Goal: Task Accomplishment & Management: Use online tool/utility

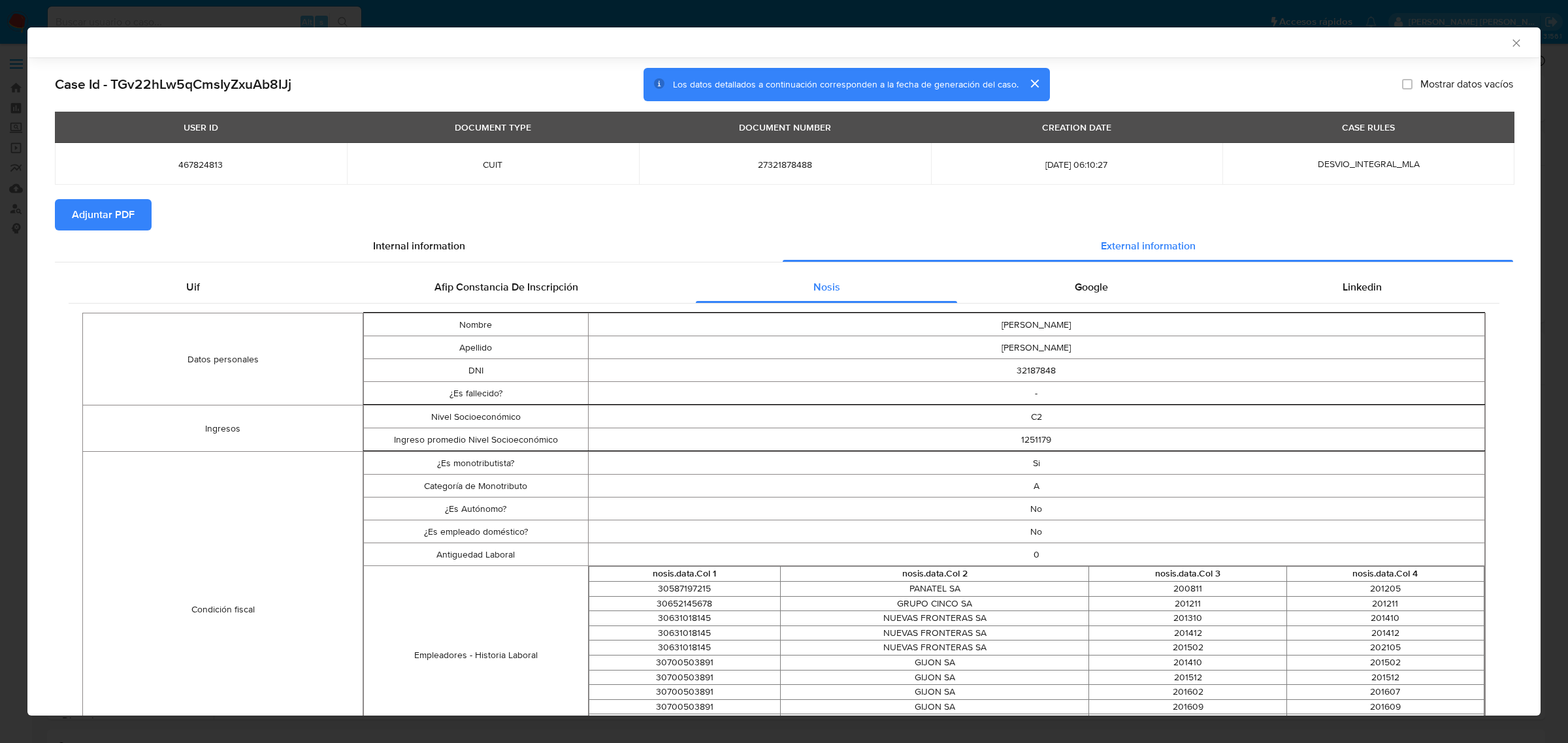
select select "10"
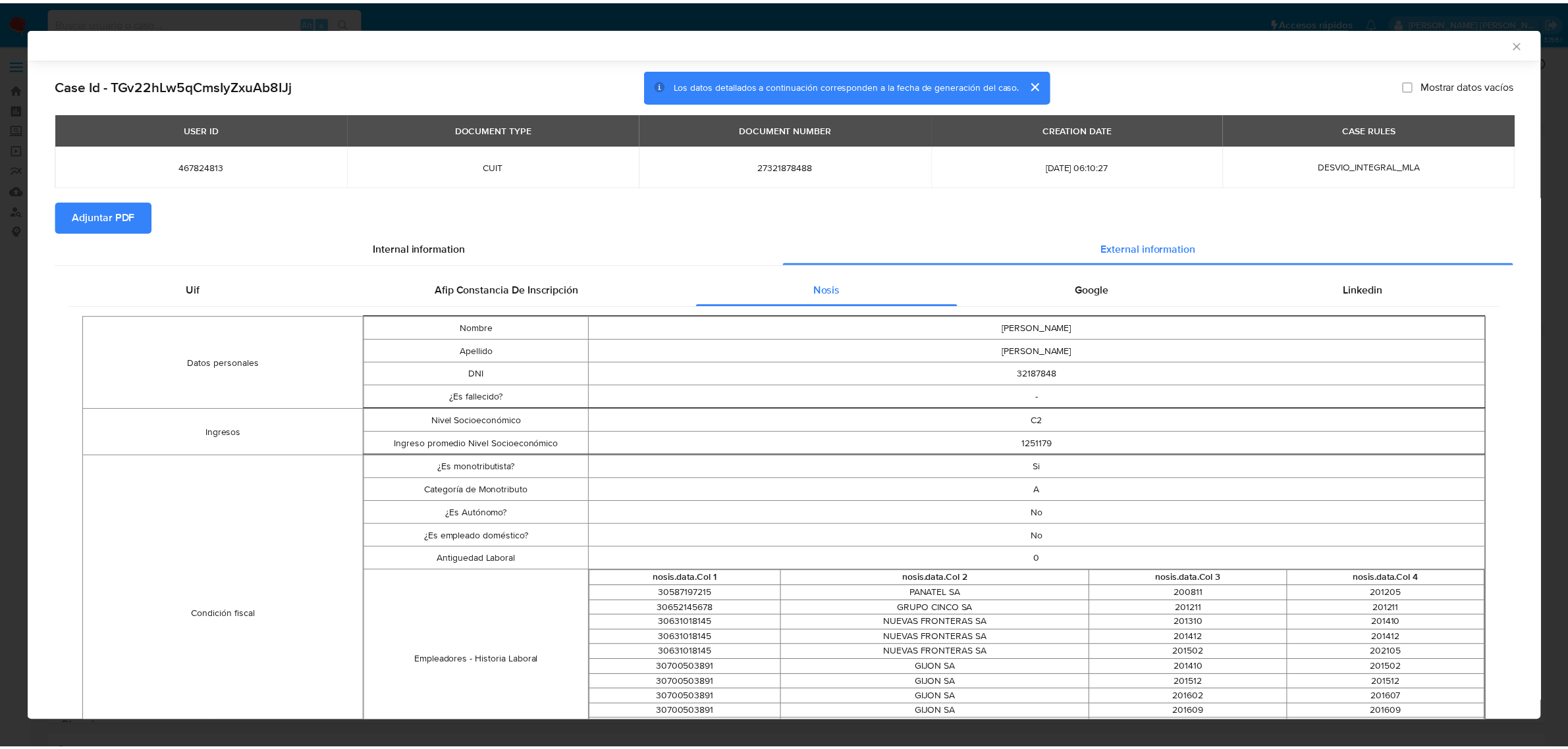
scroll to position [244, 0]
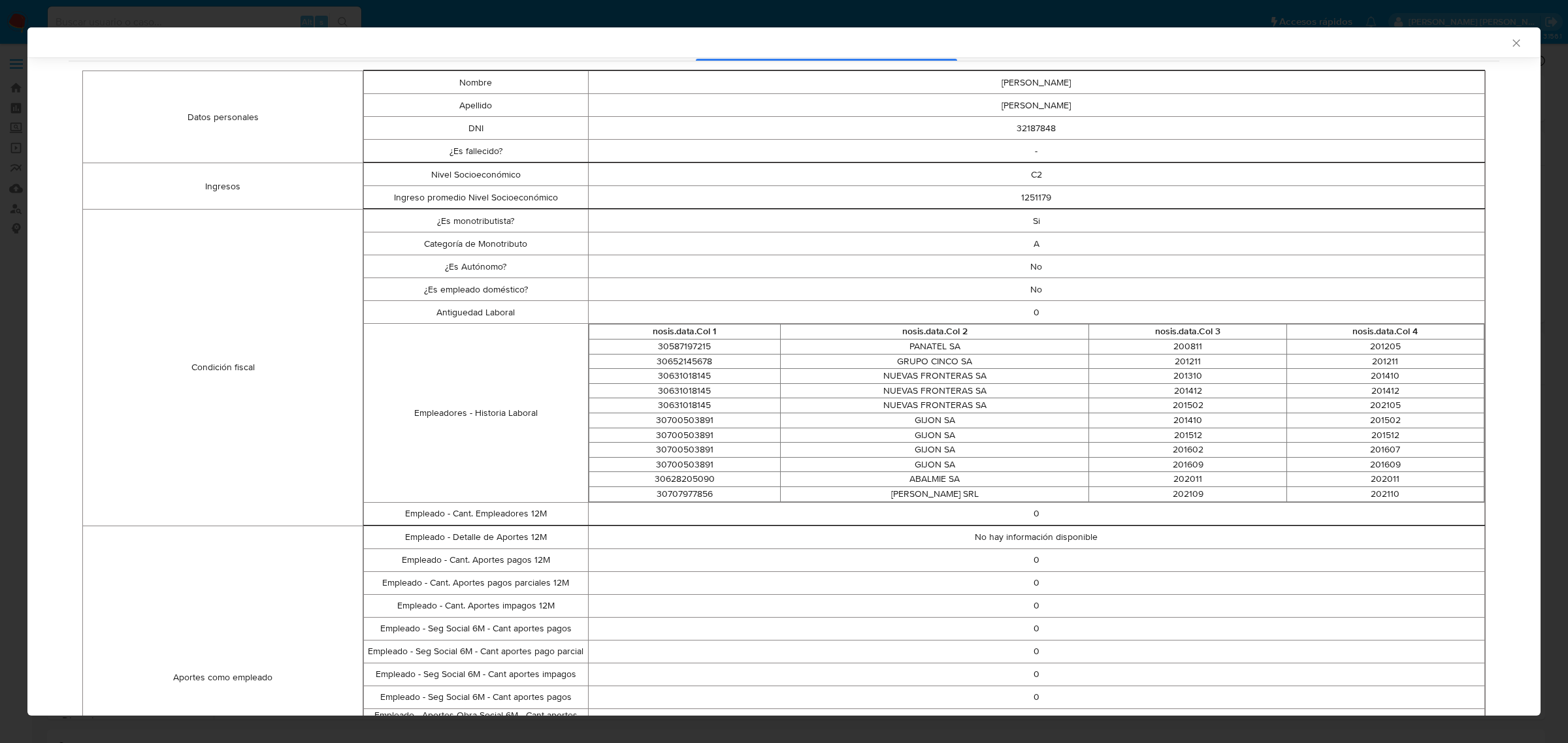
click at [1503, 50] on div "AML Data Collector" at bounding box center [784, 42] width 1513 height 30
click at [1510, 40] on icon "Cerrar ventana" at bounding box center [1517, 43] width 13 height 13
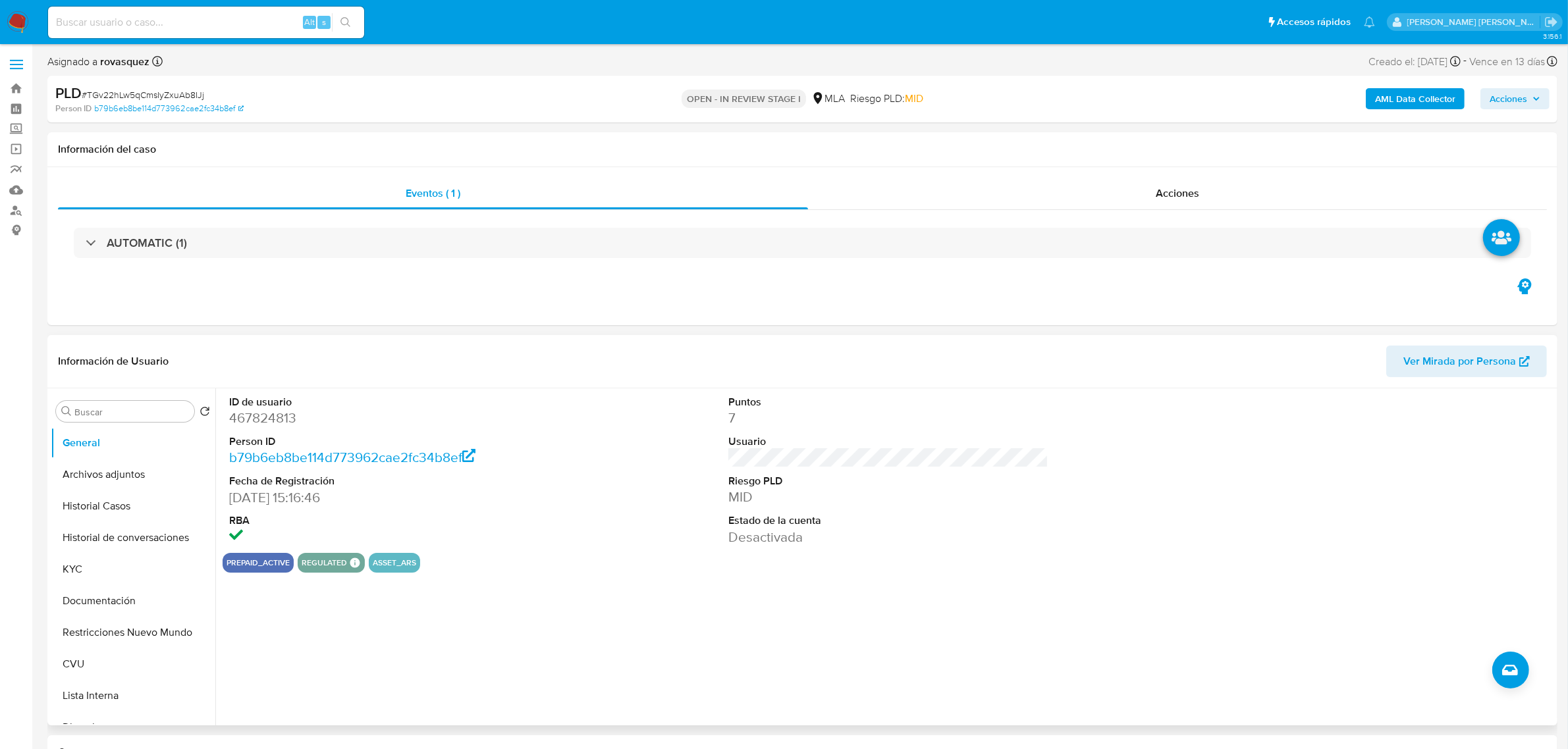
click at [266, 419] on dd "467824813" at bounding box center [389, 418] width 320 height 19
copy dd "467824813"
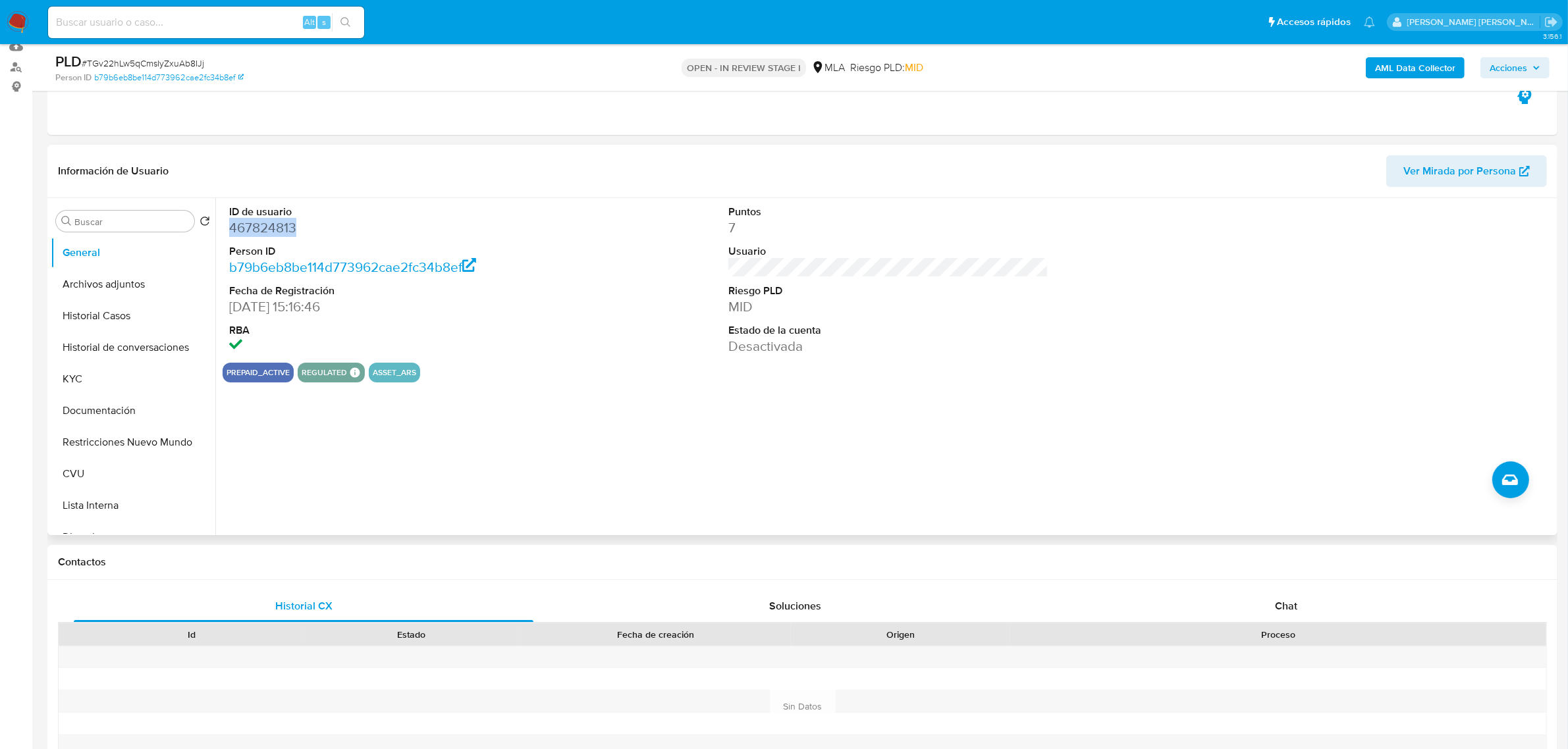
scroll to position [329, 0]
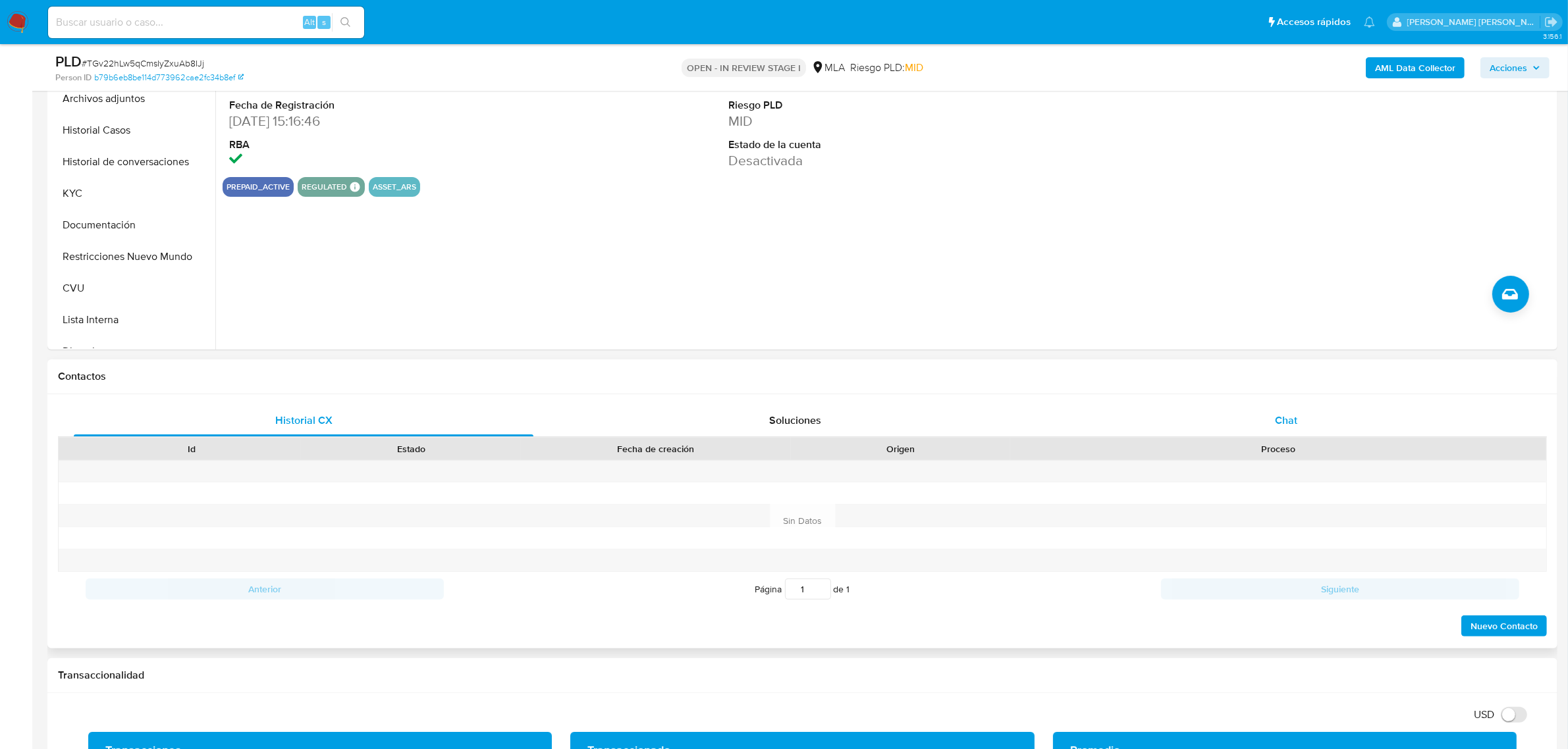
click at [1281, 413] on span "Chat" at bounding box center [1286, 421] width 22 height 15
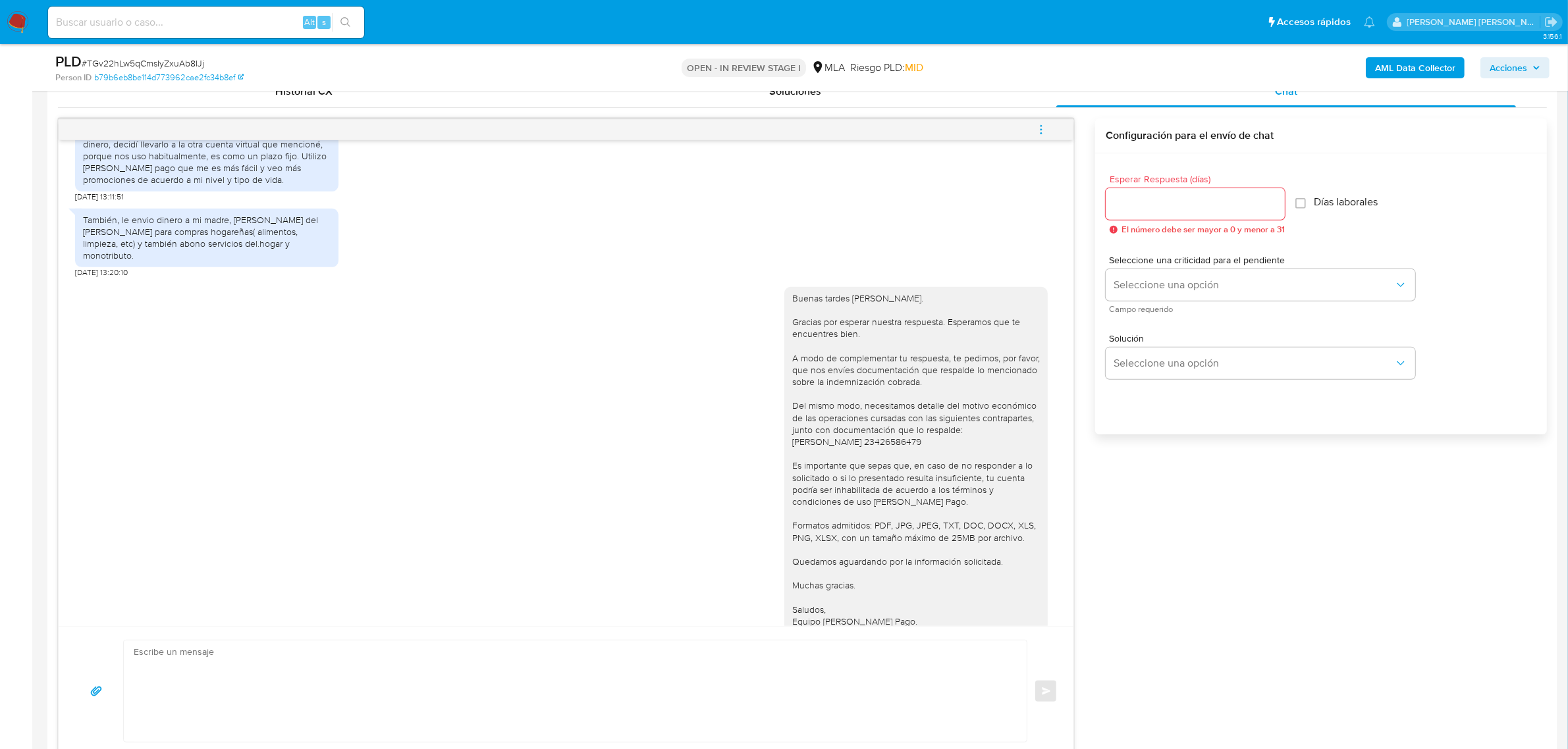
scroll to position [785, 0]
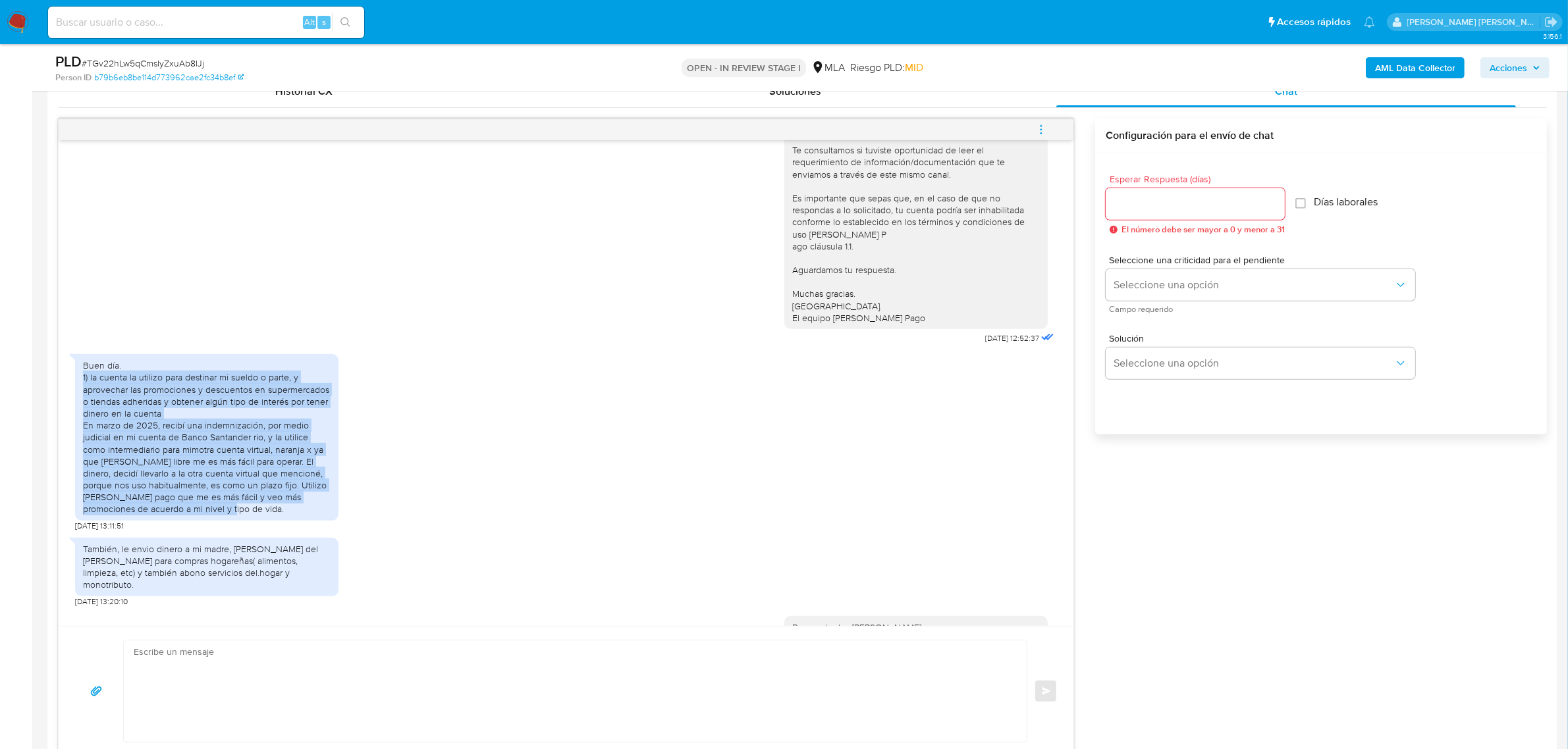
drag, startPoint x: 169, startPoint y: 548, endPoint x: 80, endPoint y: 418, distance: 157.5
click at [80, 418] on div "Buen día. 1) la cuenta la utilizo para destinar mi sueldo o parte, y aprovechar…" at bounding box center [207, 437] width 263 height 166
copy div "1) la cuenta la utilizo para destinar mi sueldo o parte, y aprovechar las promo…"
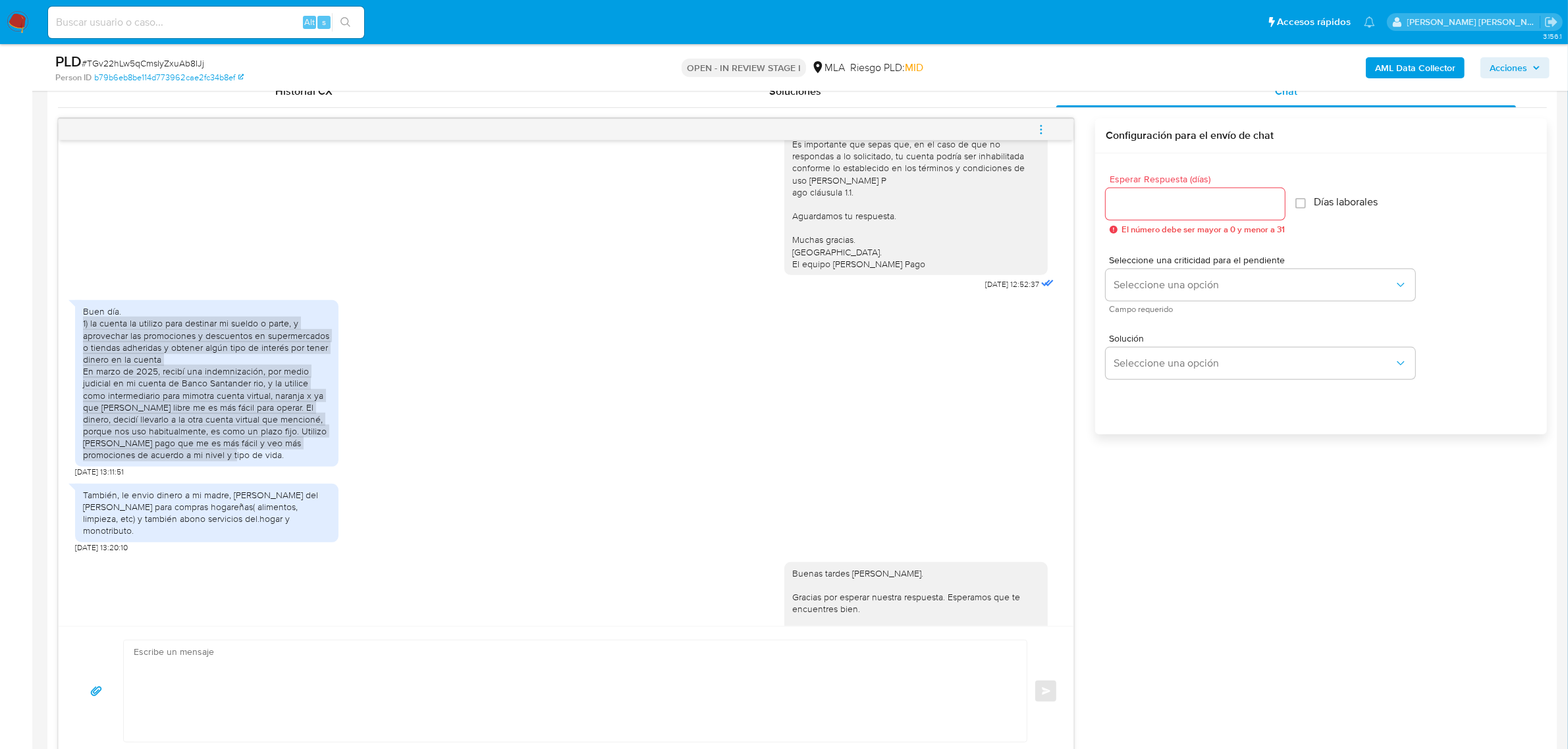
scroll to position [868, 0]
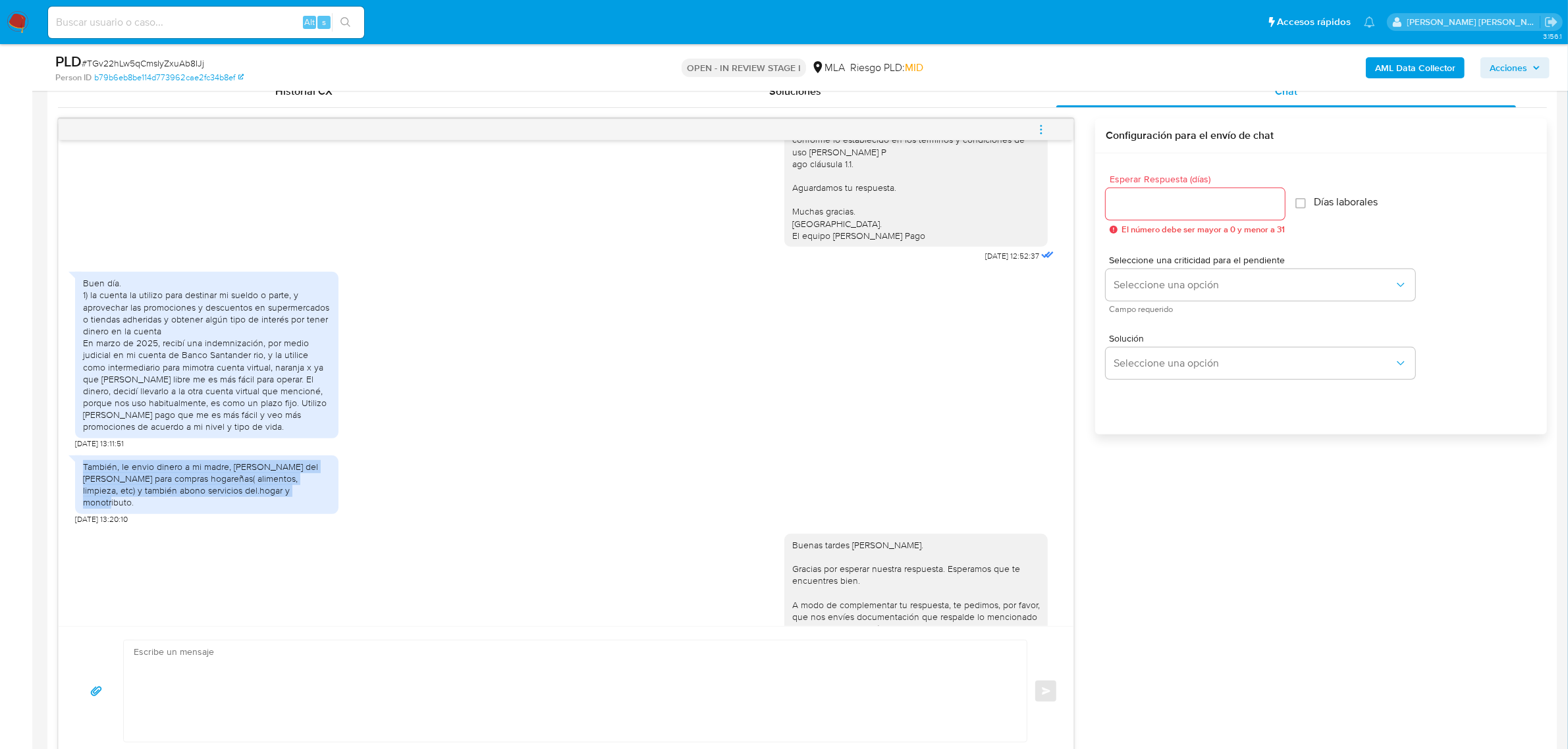
drag, startPoint x: 284, startPoint y: 529, endPoint x: 77, endPoint y: 500, distance: 209.0
click at [77, 500] on div "También, le envio dinero a mi madre, Martinez María del Carmen para compras hog…" at bounding box center [207, 485] width 263 height 59
copy div "También, le envio dinero a mi madre, Martinez María del Carmen para compras hog…"
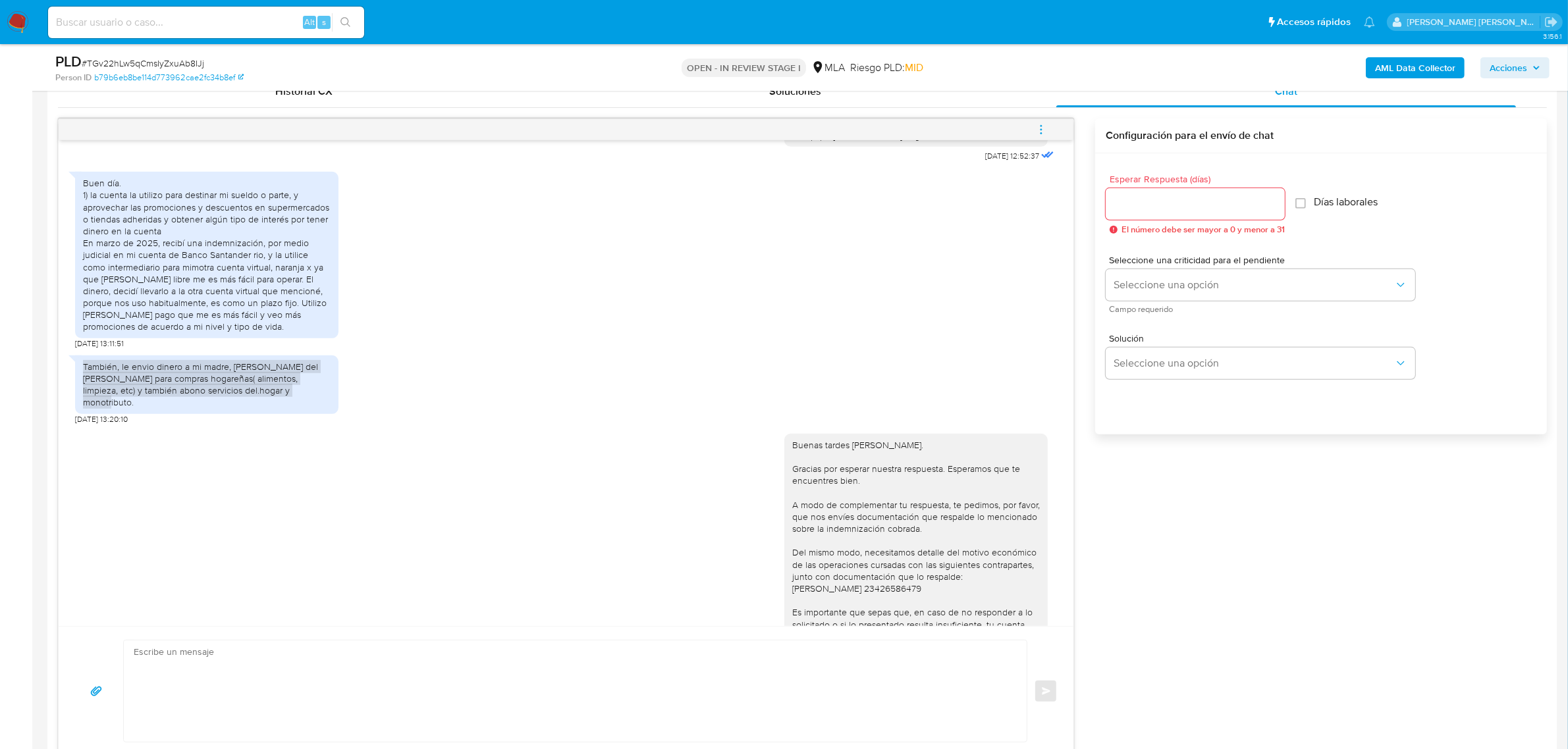
scroll to position [1115, 0]
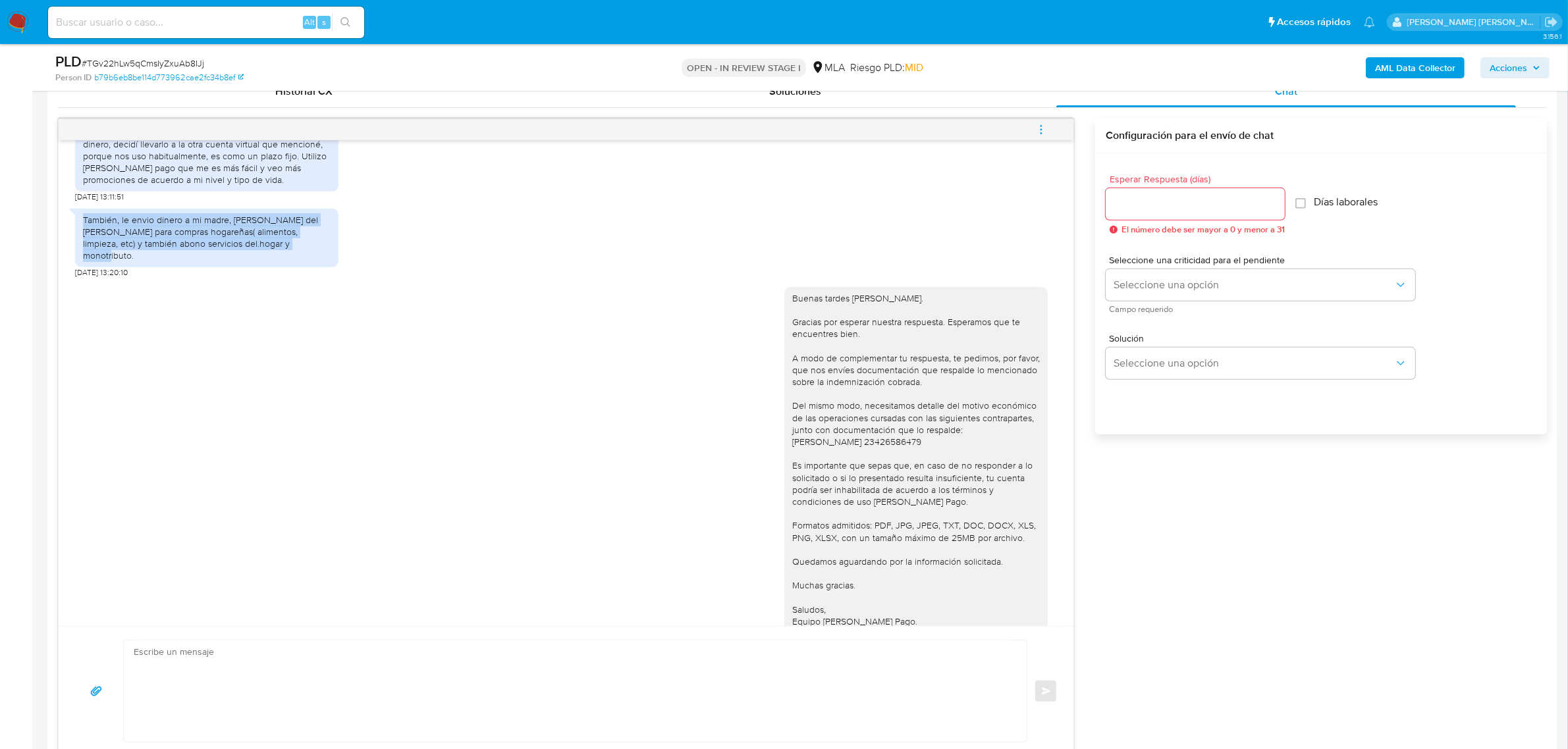
click at [191, 262] on div "También, le envio dinero a mi madre, Martinez María del Carmen para compras hog…" at bounding box center [207, 238] width 248 height 48
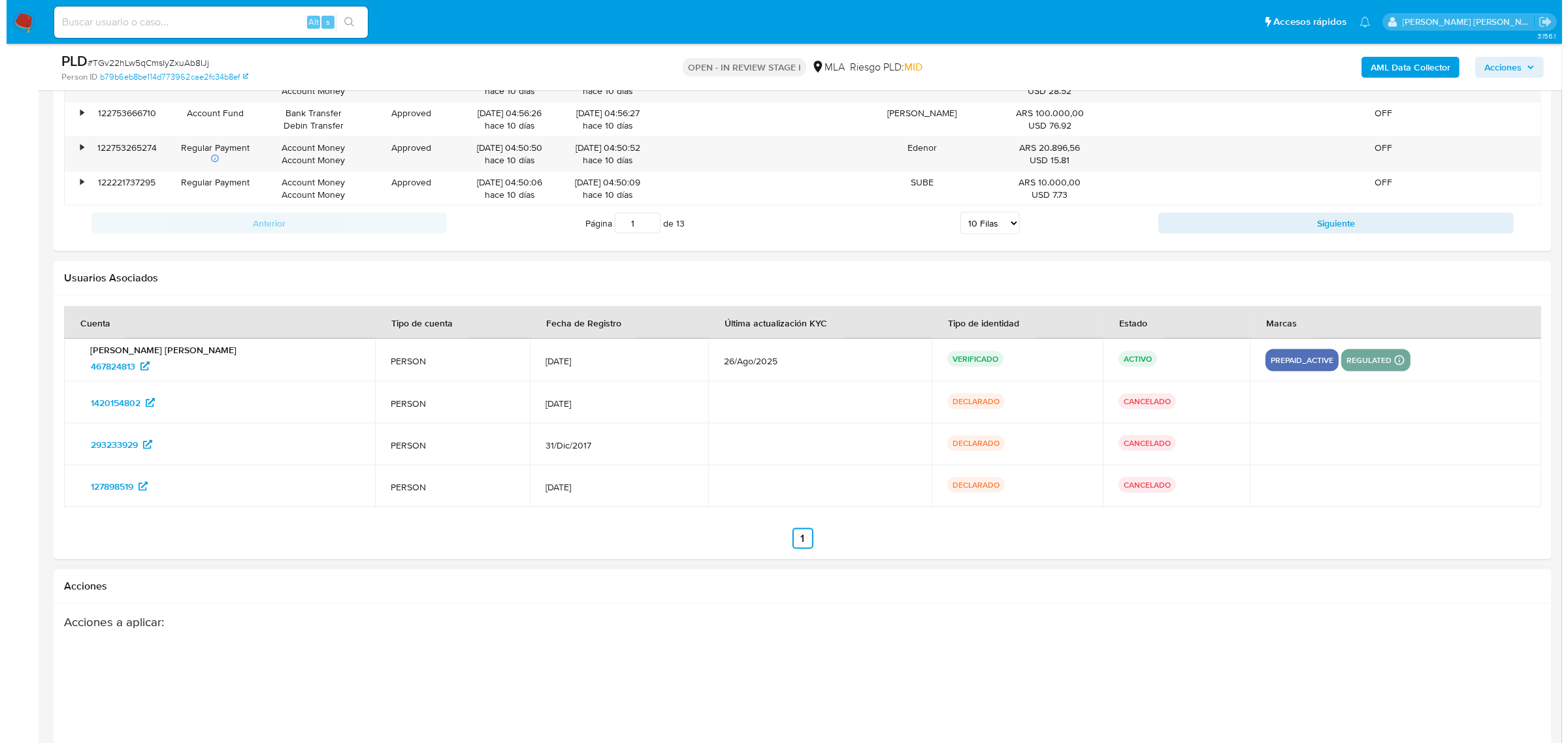
scroll to position [2425, 0]
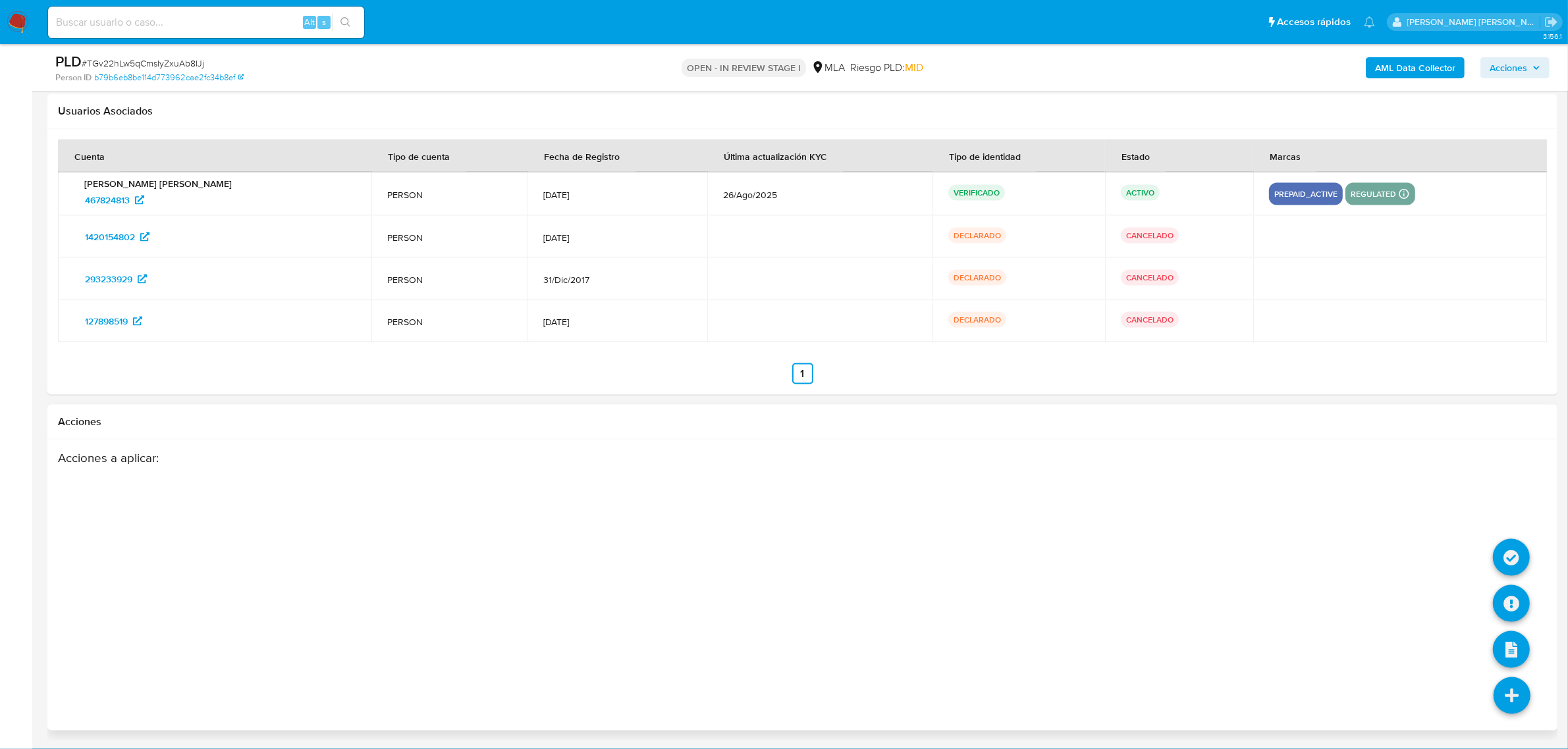
click at [1522, 701] on icon at bounding box center [1512, 696] width 37 height 37
click at [1510, 563] on icon at bounding box center [1511, 558] width 37 height 37
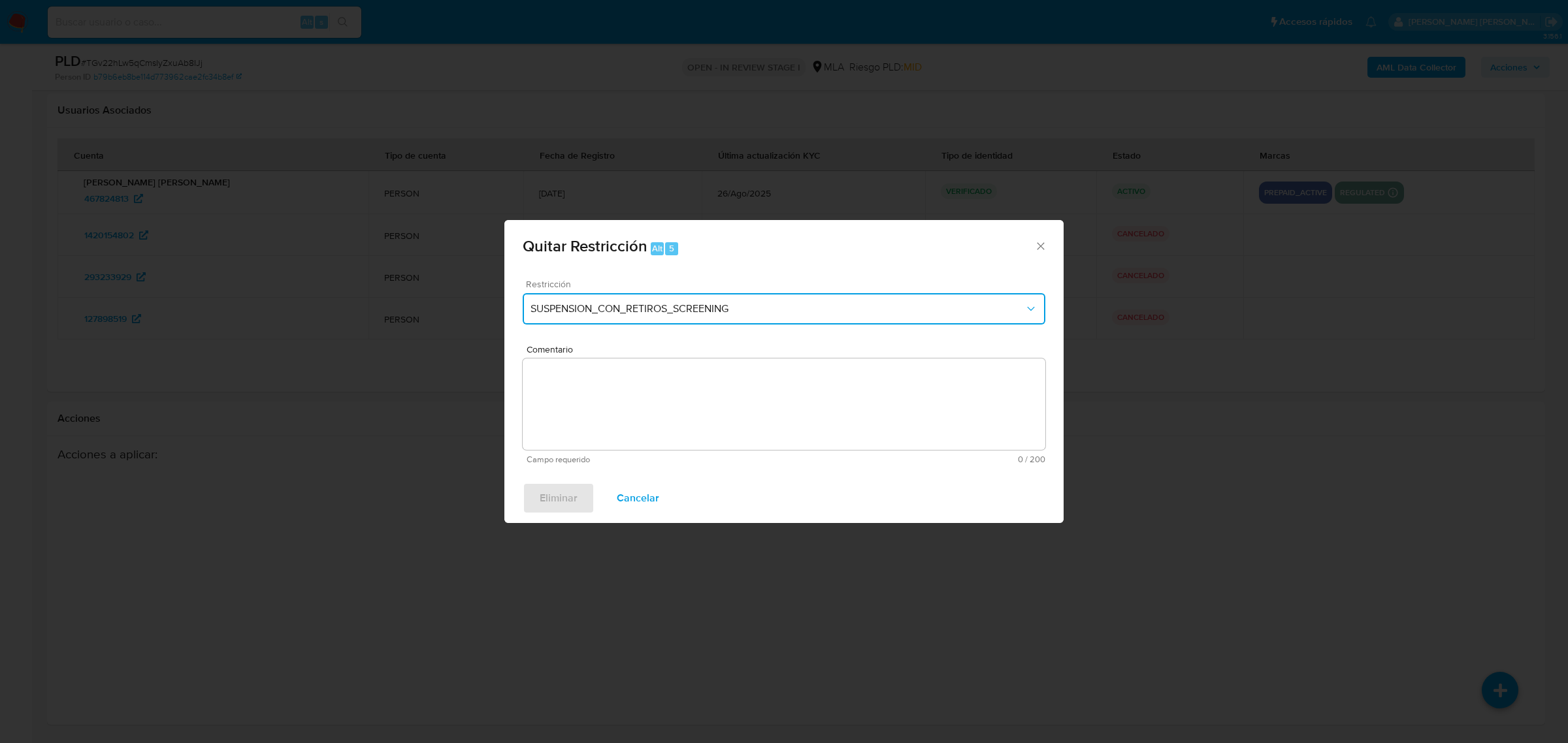
click at [579, 307] on span "SUSPENSION_CON_RETIROS_SCREENING" at bounding box center [777, 309] width 494 height 13
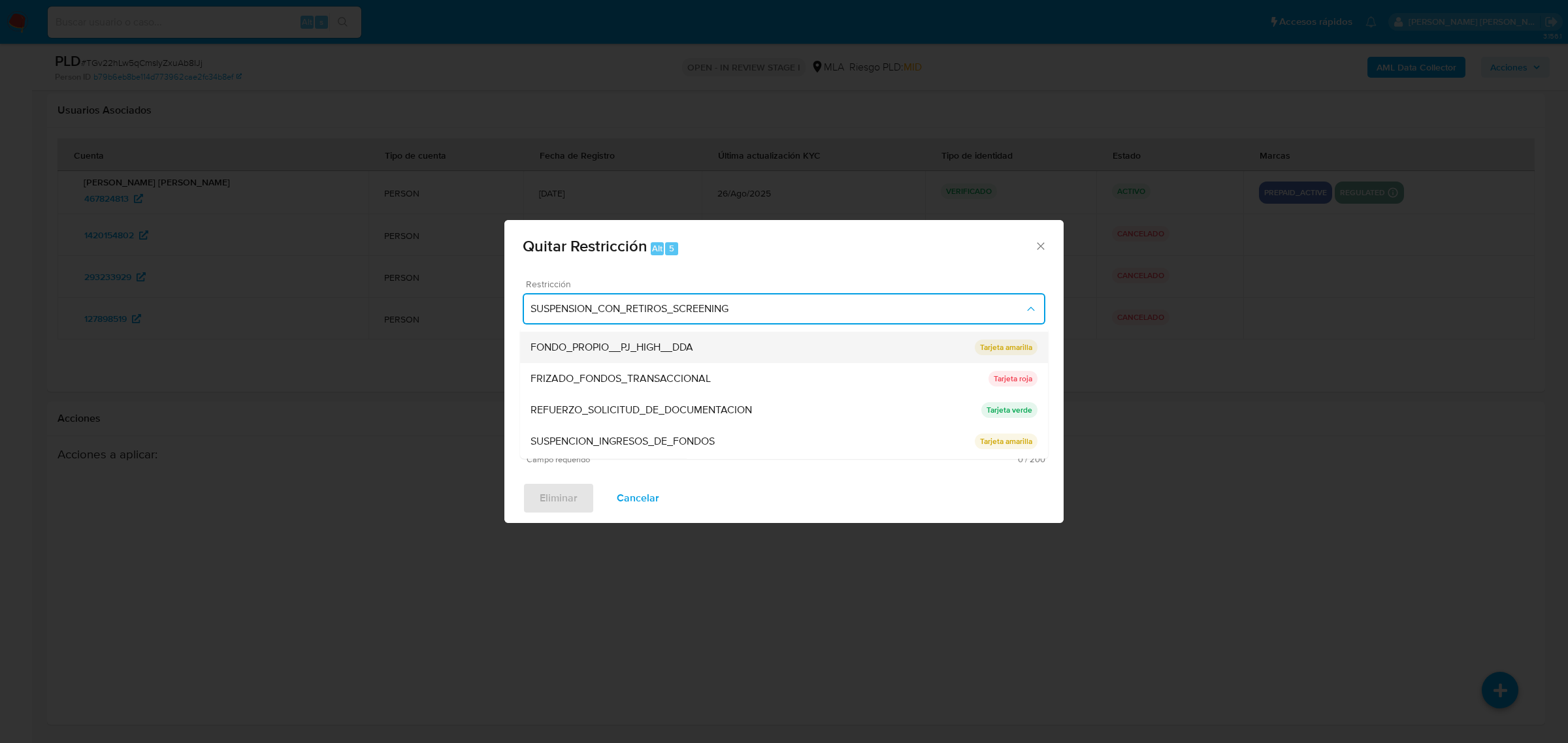
scroll to position [277, 0]
click at [651, 413] on span "SUSPENSION_CUENTA_TRANSACCIONAL" at bounding box center [629, 412] width 197 height 13
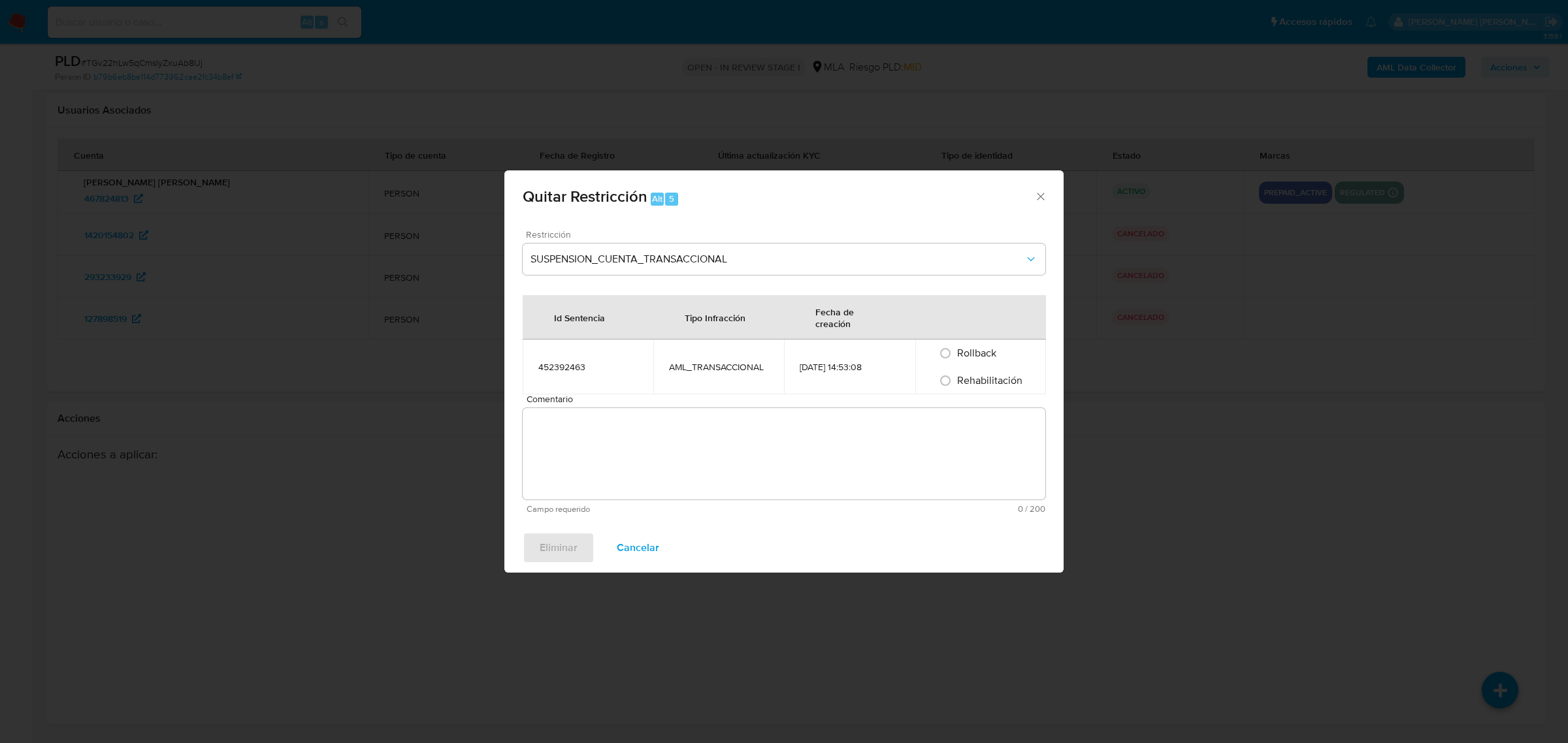
click at [991, 376] on span "Rehabilitación" at bounding box center [989, 380] width 65 height 15
click at [956, 376] on input "Rehabilitación" at bounding box center [945, 380] width 21 height 21
radio input "true"
click at [704, 449] on textarea "Comentario" at bounding box center [784, 453] width 523 height 91
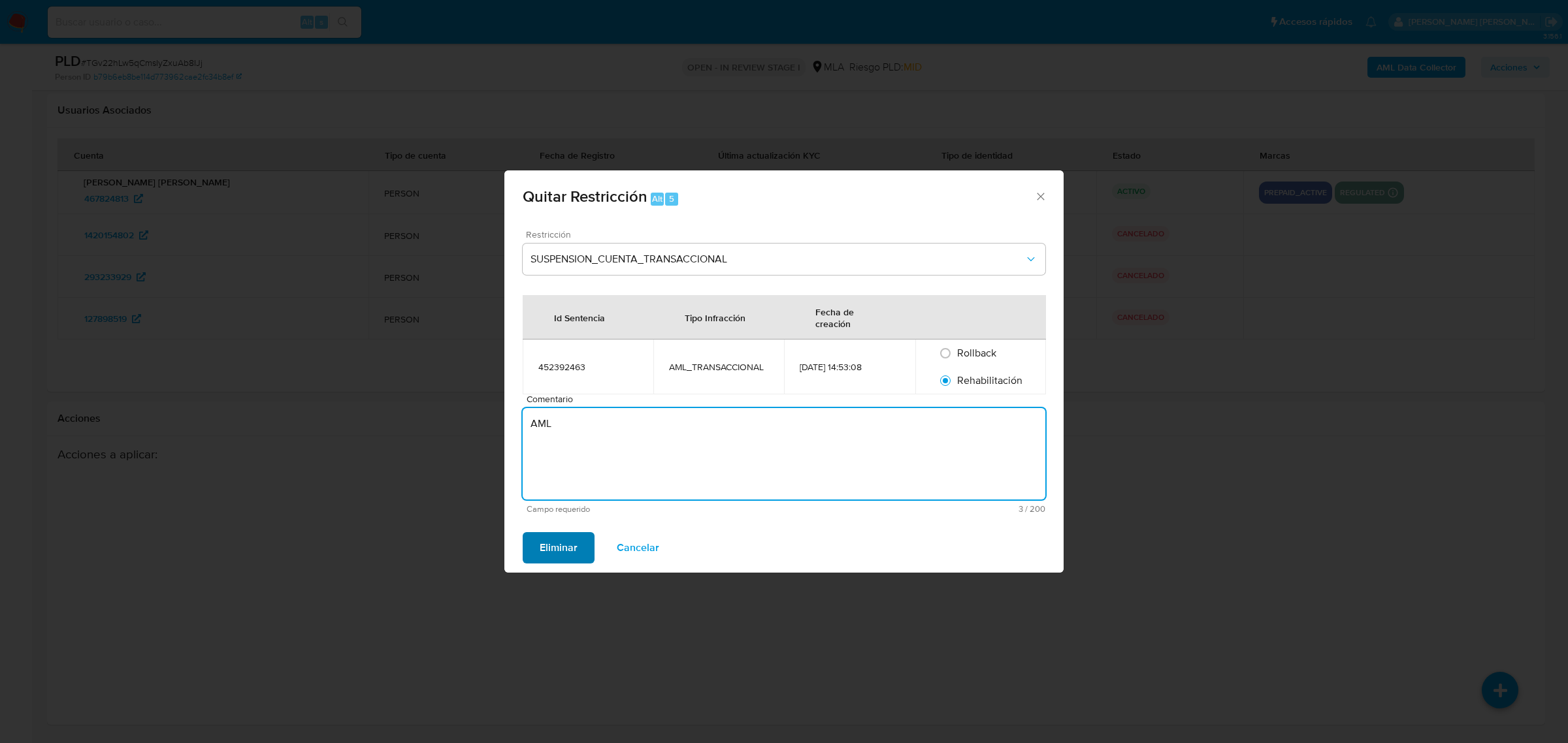
type textarea "AML"
click at [559, 551] on span "Eliminar" at bounding box center [558, 548] width 38 height 28
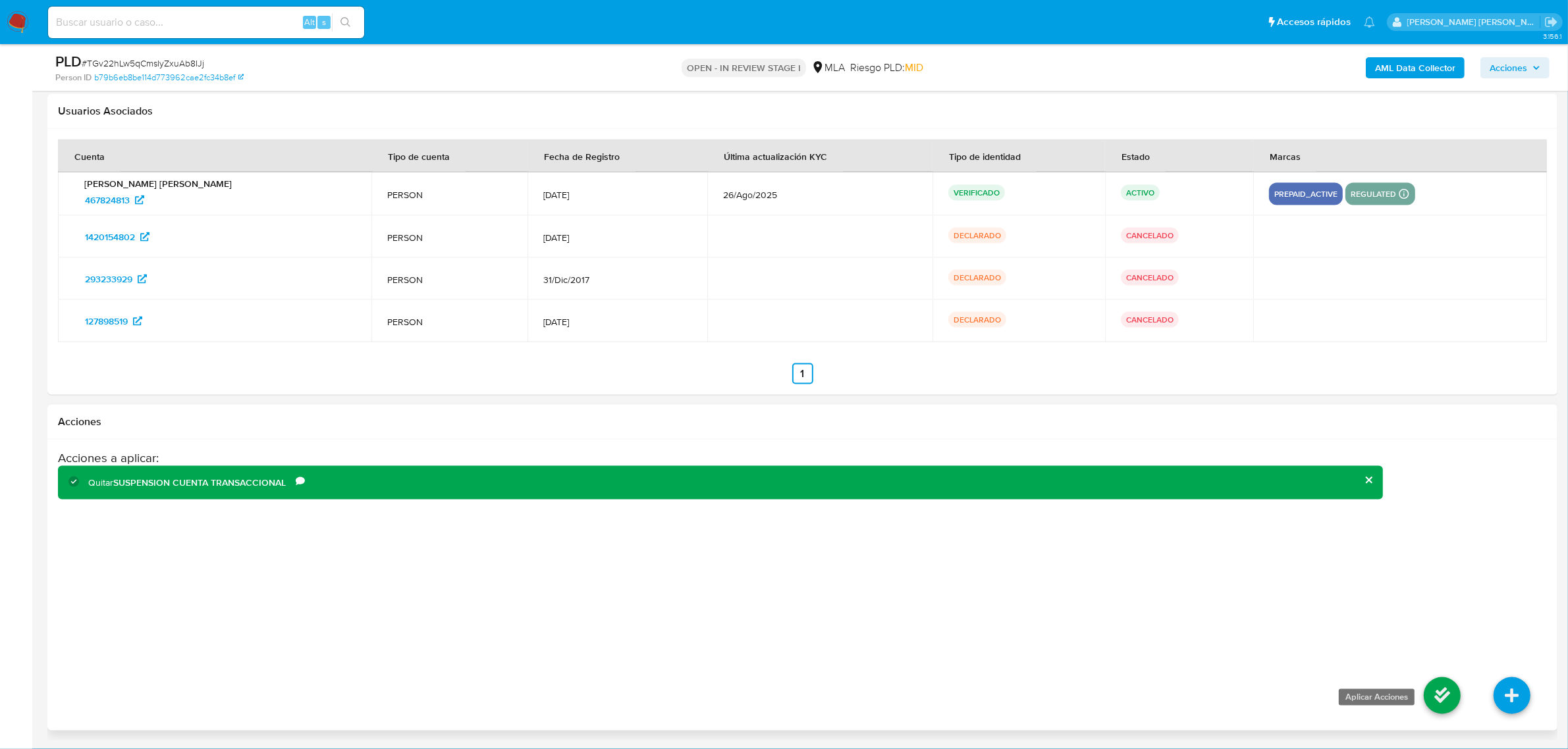
click at [1449, 703] on icon at bounding box center [1442, 696] width 37 height 37
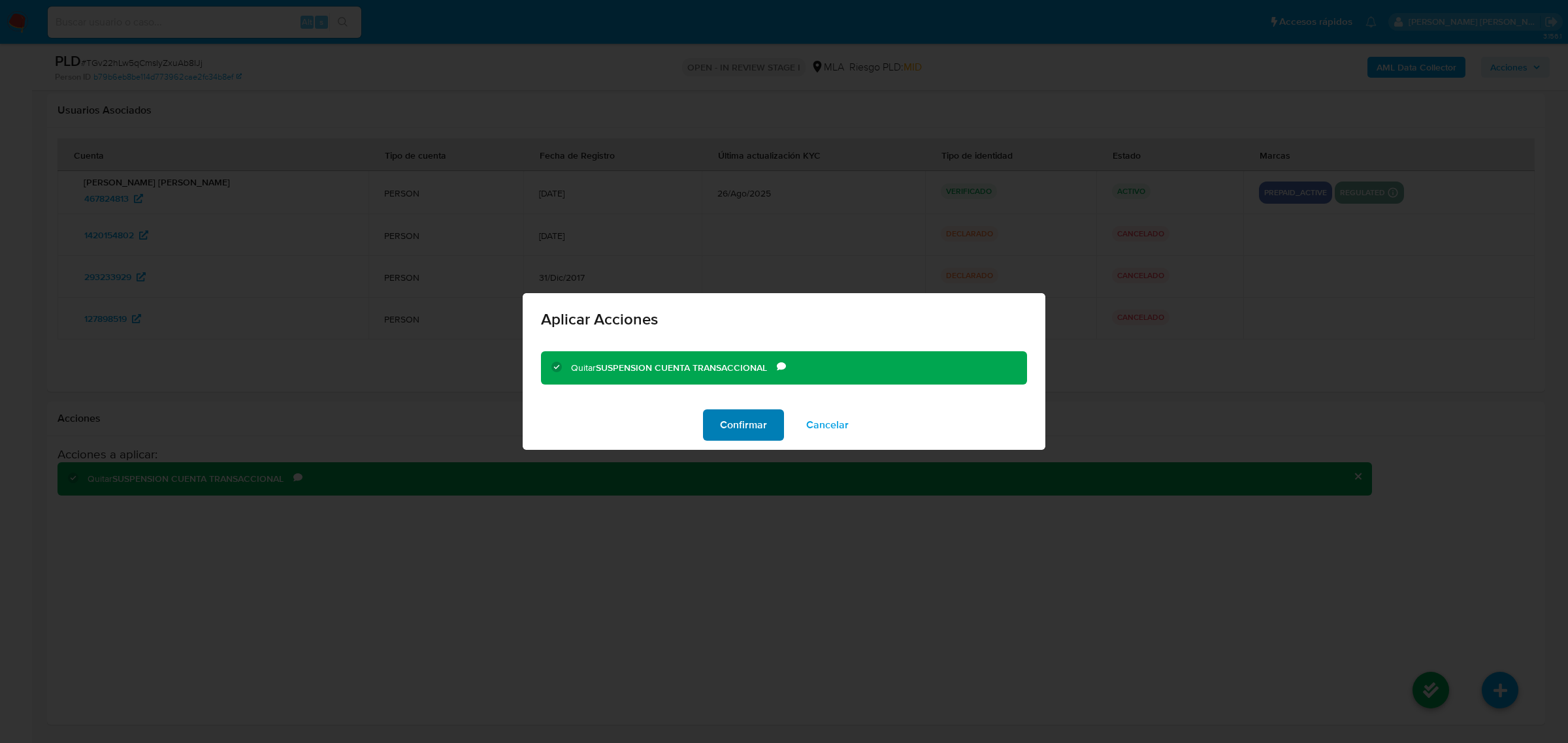
click at [752, 425] on span "Confirmar" at bounding box center [743, 425] width 47 height 28
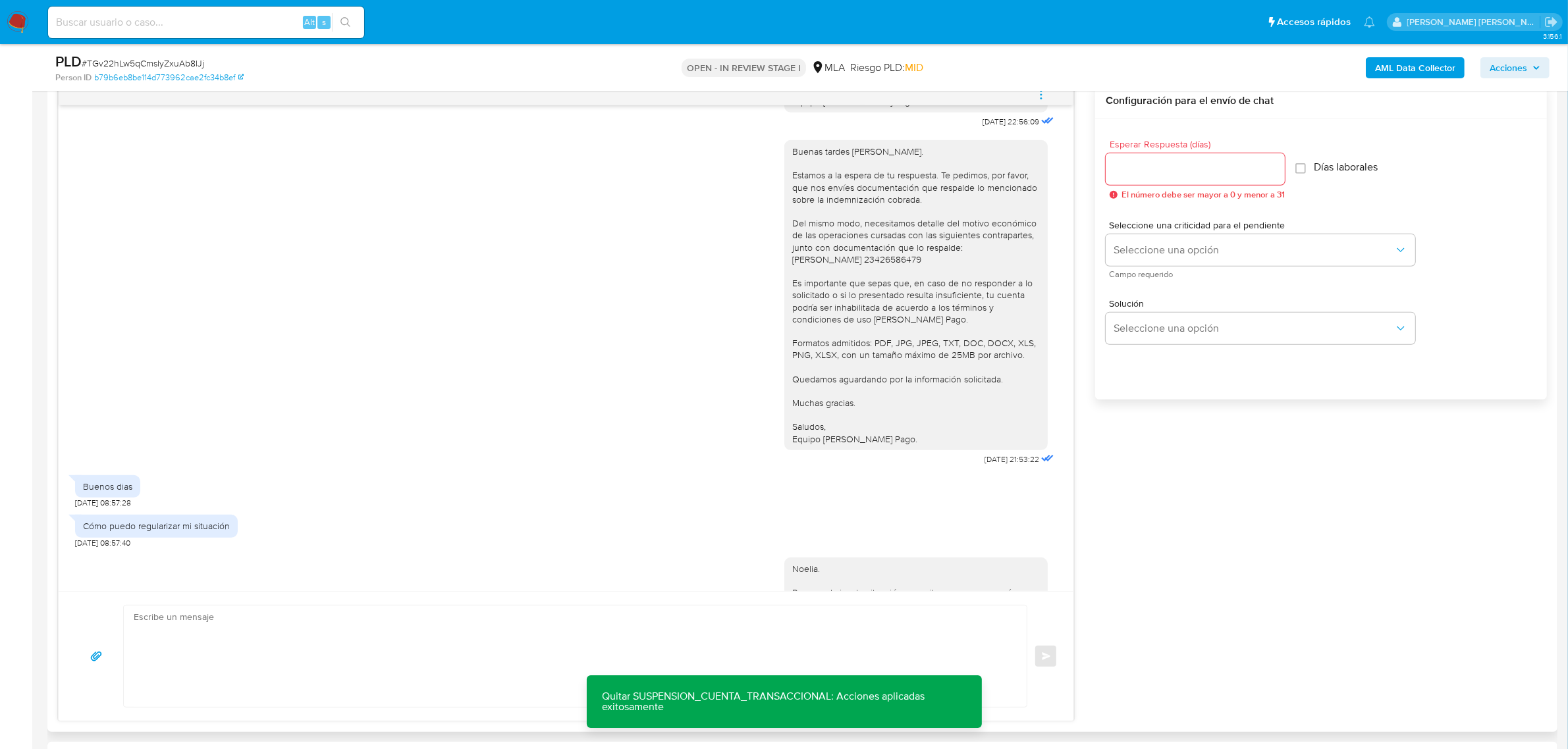
scroll to position [387, 0]
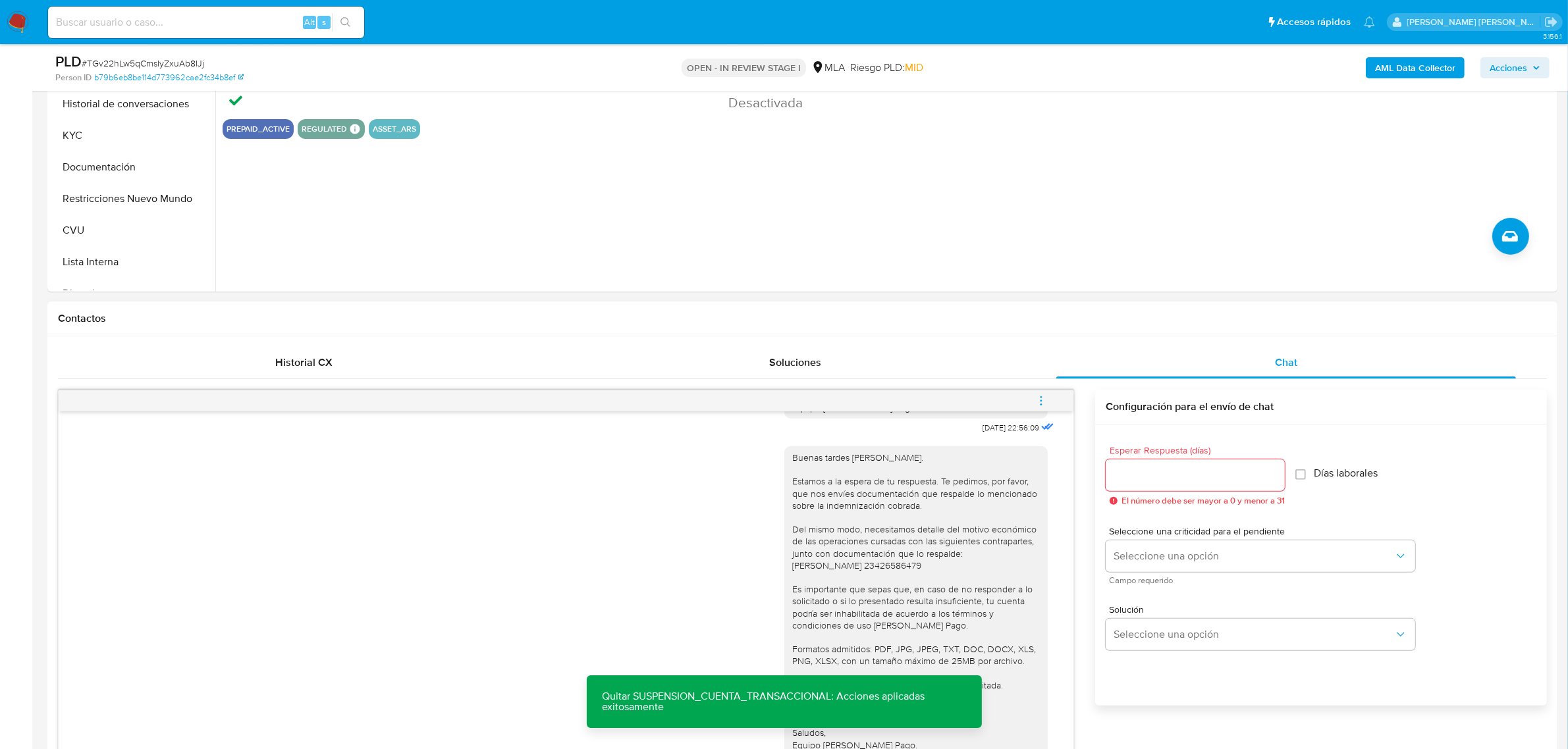
click at [1042, 406] on icon "menu-action" at bounding box center [1040, 400] width 12 height 12
click at [971, 383] on li "Cerrar conversación" at bounding box center [952, 376] width 135 height 24
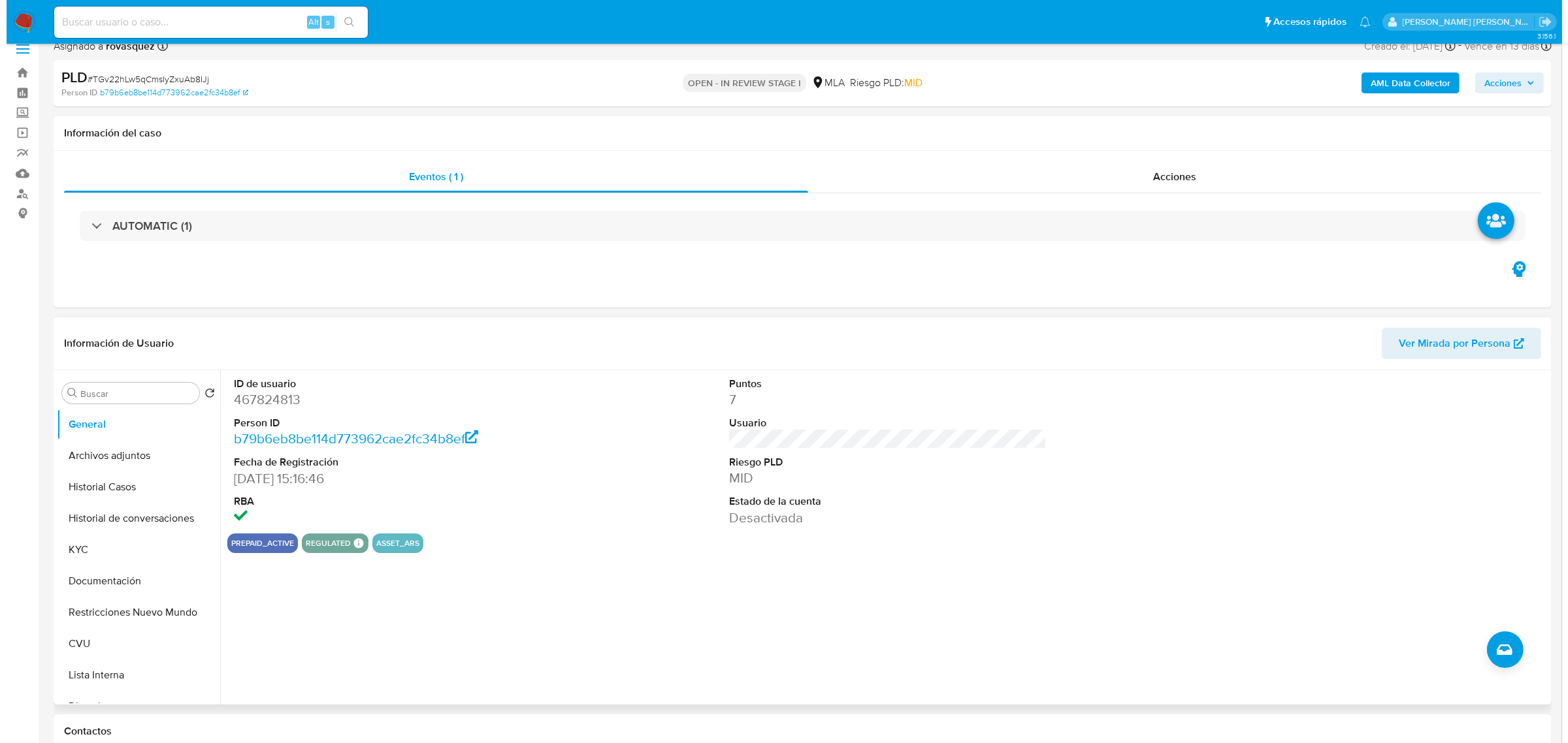
scroll to position [0, 0]
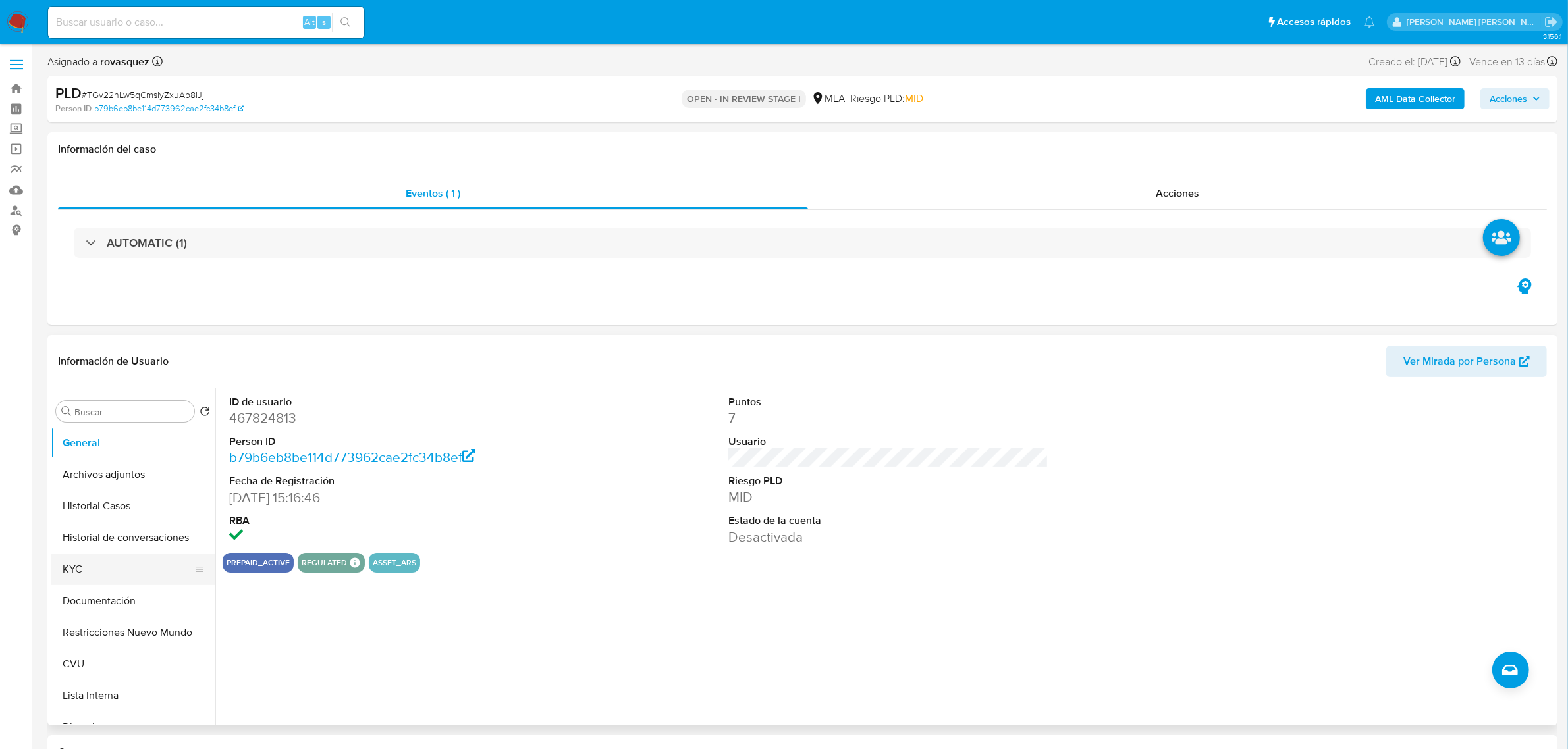
click at [83, 565] on button "KYC" at bounding box center [127, 569] width 154 height 32
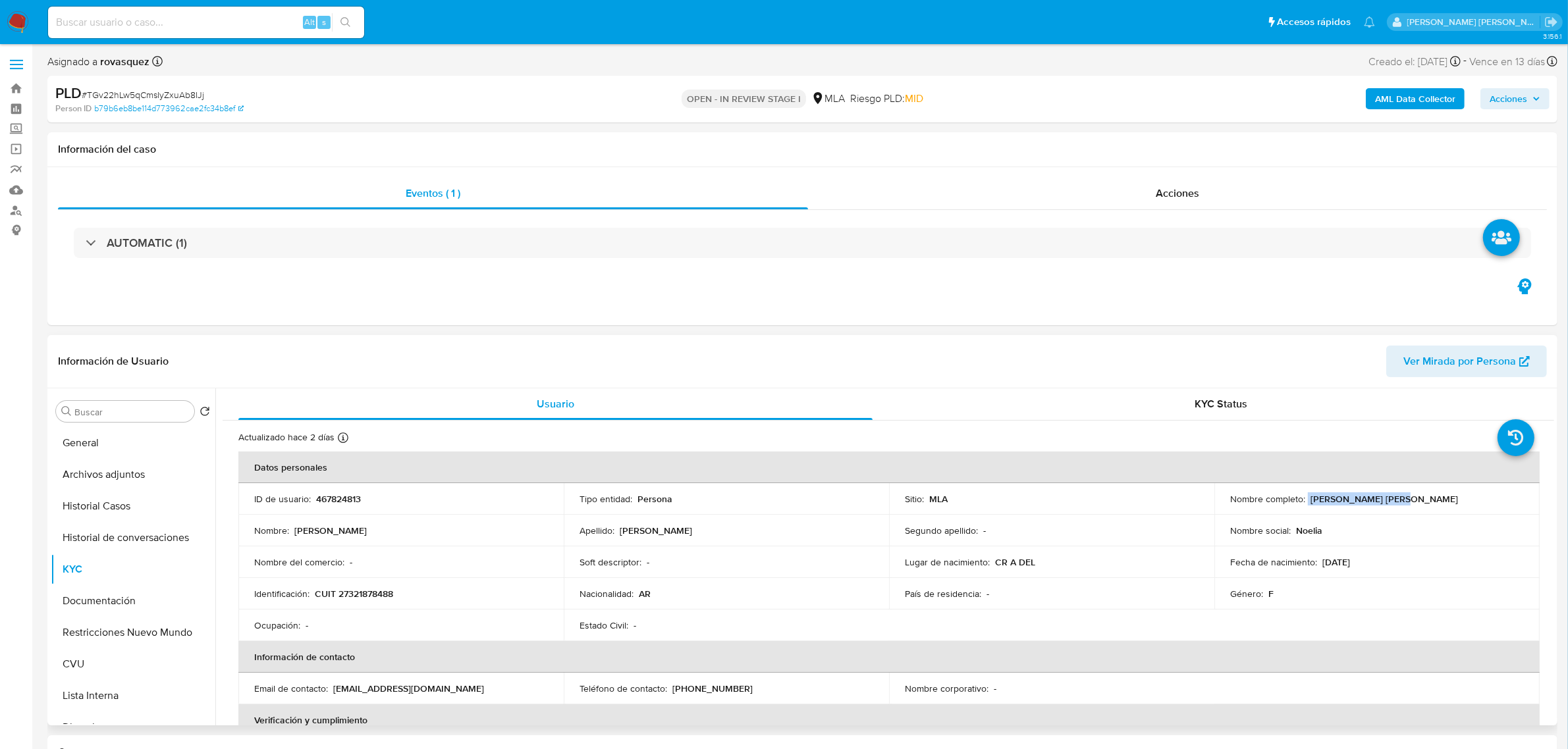
drag, startPoint x: 1305, startPoint y: 498, endPoint x: 1400, endPoint y: 494, distance: 95.1
click at [1400, 494] on div "Nombre completo : Noelia Anahi Orsini" at bounding box center [1377, 499] width 294 height 12
copy div "[PERSON_NAME] [PERSON_NAME]"
click at [134, 482] on button "Archivos adjuntos" at bounding box center [127, 475] width 154 height 32
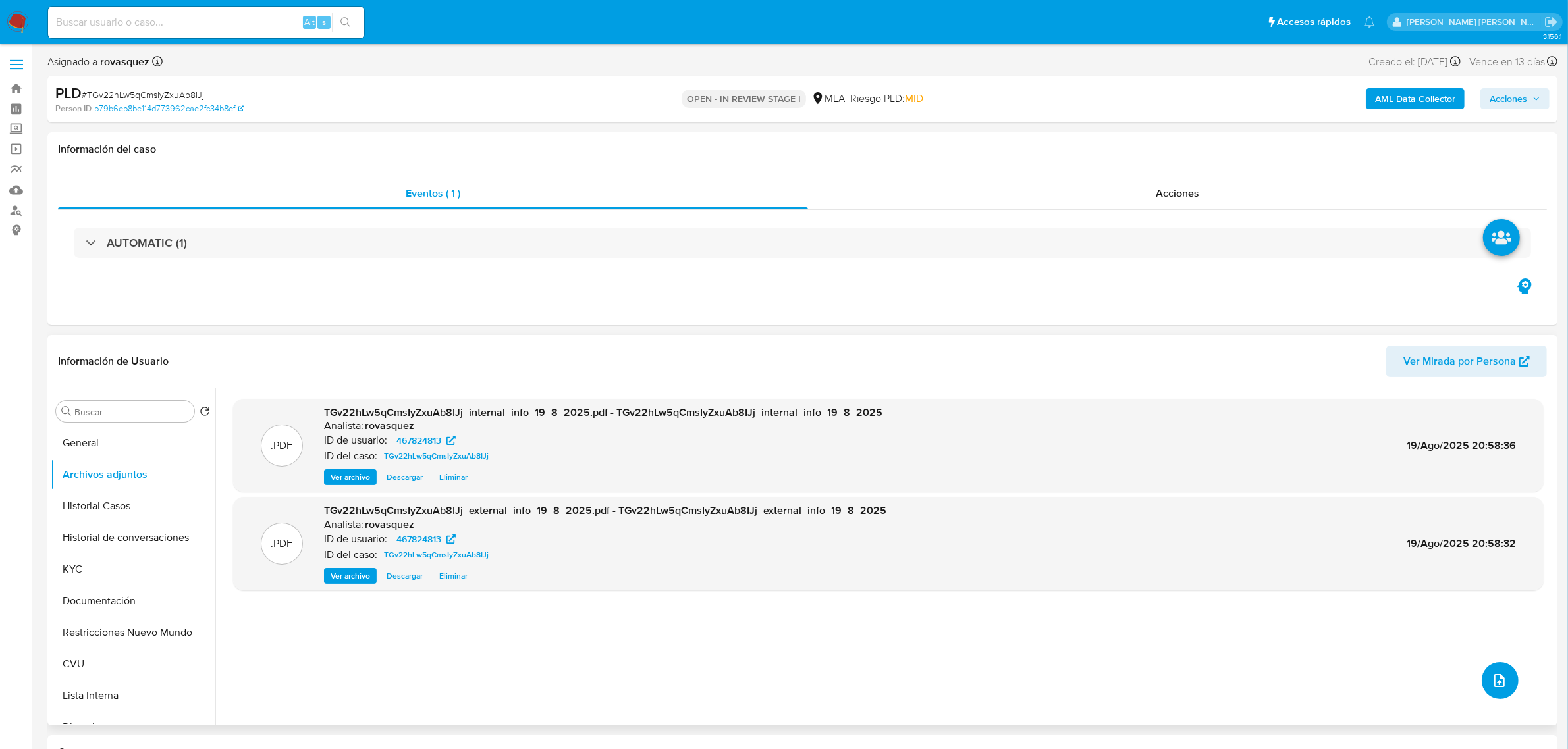
click at [1494, 682] on icon "upload-file" at bounding box center [1500, 680] width 11 height 13
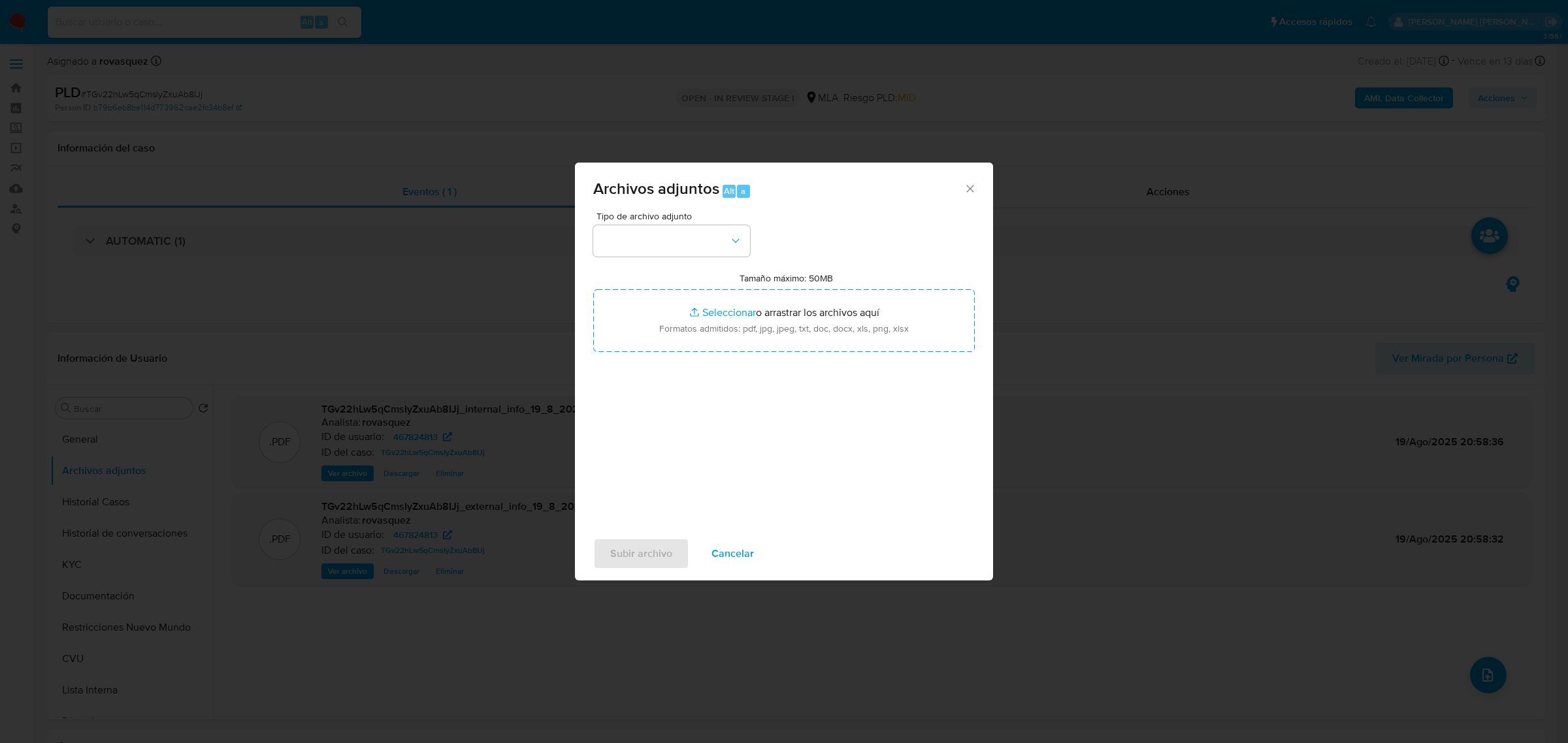
click at [694, 220] on span "Tipo de archivo adjunto" at bounding box center [675, 216] width 157 height 9
click at [695, 237] on button "button" at bounding box center [672, 240] width 157 height 32
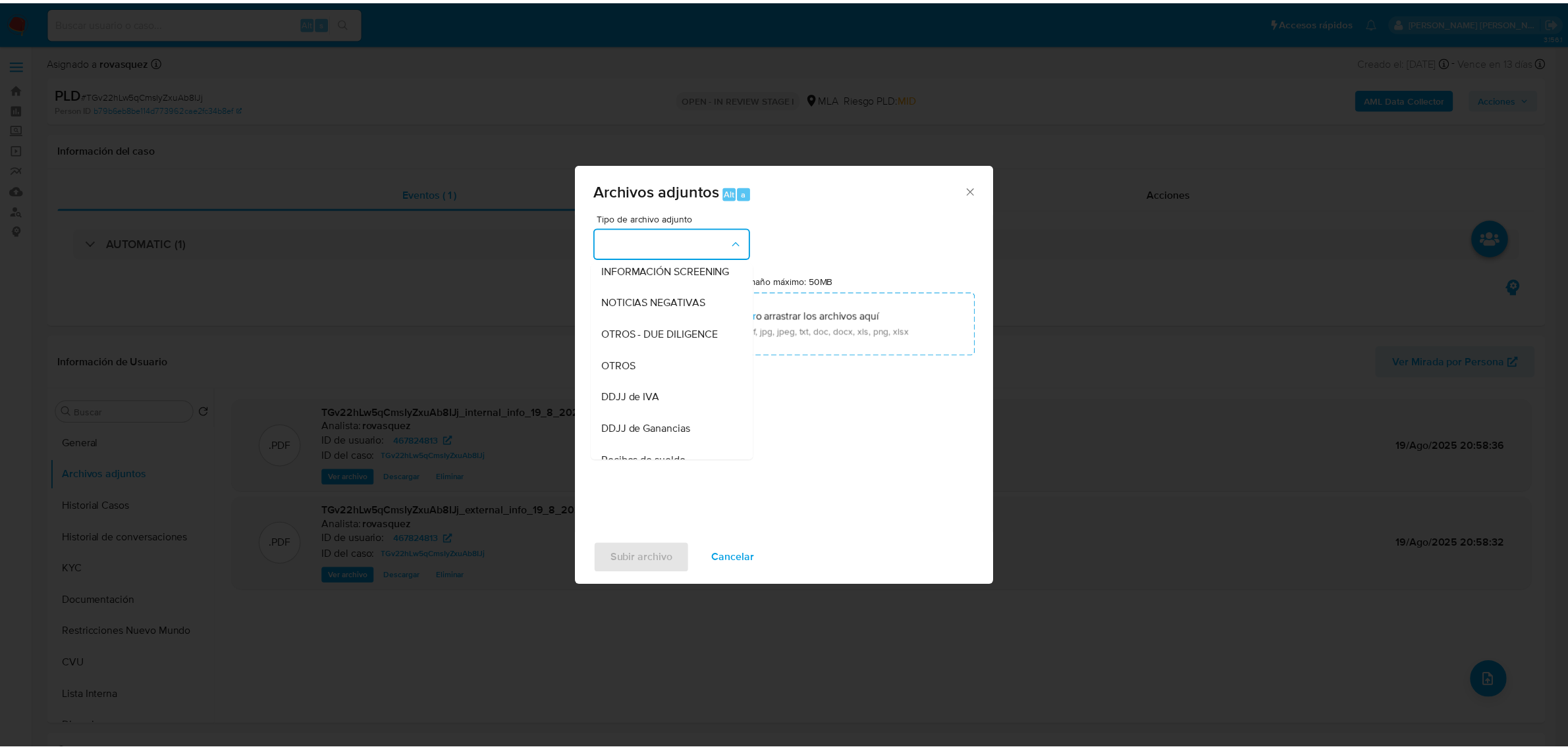
scroll to position [165, 0]
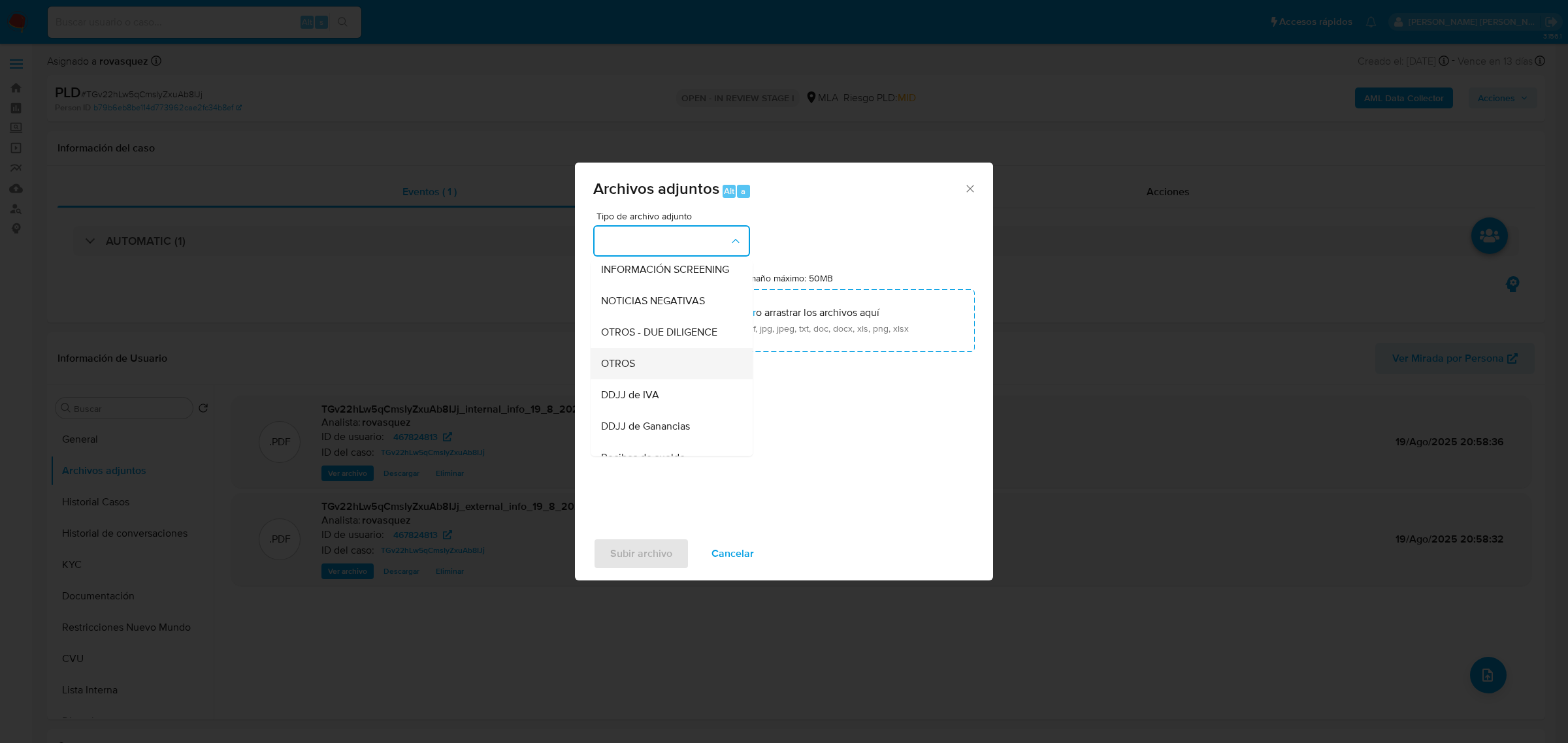
click at [661, 373] on div "OTROS" at bounding box center [667, 363] width 133 height 32
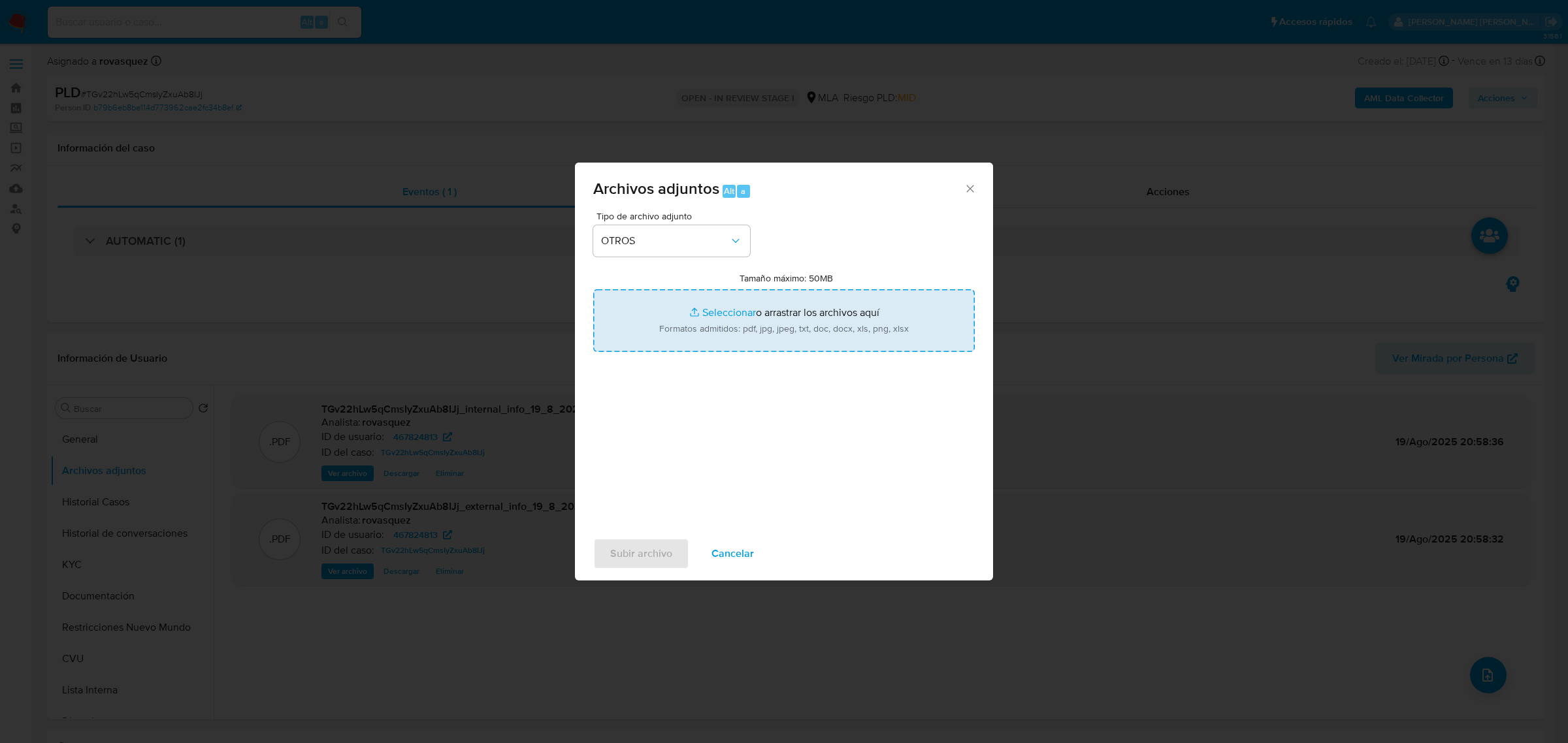
click at [721, 315] on input "Tamaño máximo: 50MB Seleccionar archivos" at bounding box center [784, 321] width 381 height 63
type input "C:\fakepath\Caselog TGv22hLw5qCmsIyZxuAb8IJj_2025_08_19_20_12_46.docx"
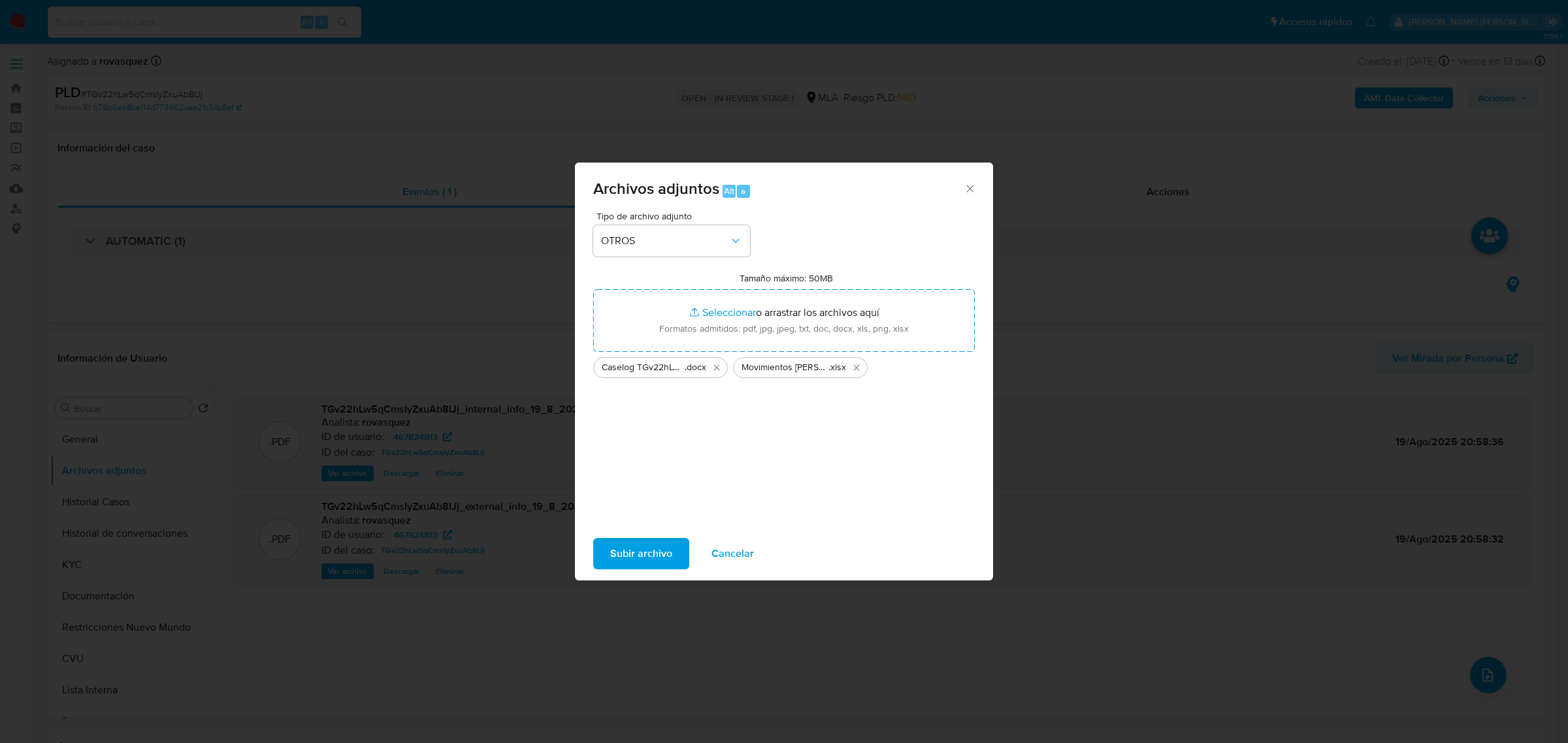
click at [664, 559] on span "Subir archivo" at bounding box center [641, 553] width 62 height 28
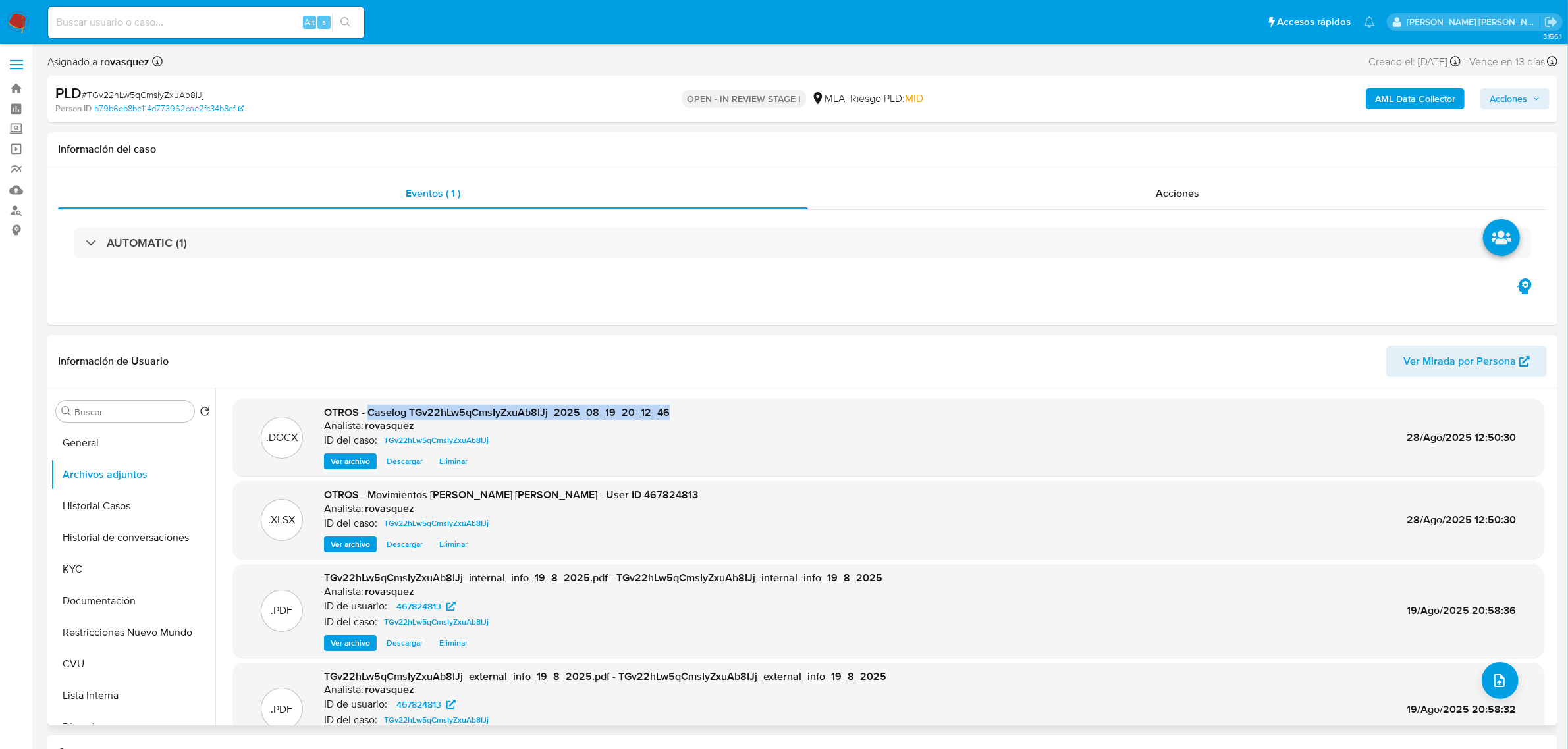
drag, startPoint x: 370, startPoint y: 414, endPoint x: 683, endPoint y: 397, distance: 313.5
click at [683, 397] on div ".DOCX OTROS - Caselog TGv22hLw5qCmsIyZxuAb8IJj_2025_08_19_20_12_46 Analista: ro…" at bounding box center [885, 557] width 1339 height 337
copy span "Caselog TGv22hLw5qCmsIyZxuAb8IJj_2025_08_19_20_12_46"
click at [1532, 98] on span "Acciones" at bounding box center [1515, 99] width 50 height 19
click at [1141, 148] on div "Resolución del caso Alt r" at bounding box center [1157, 141] width 126 height 34
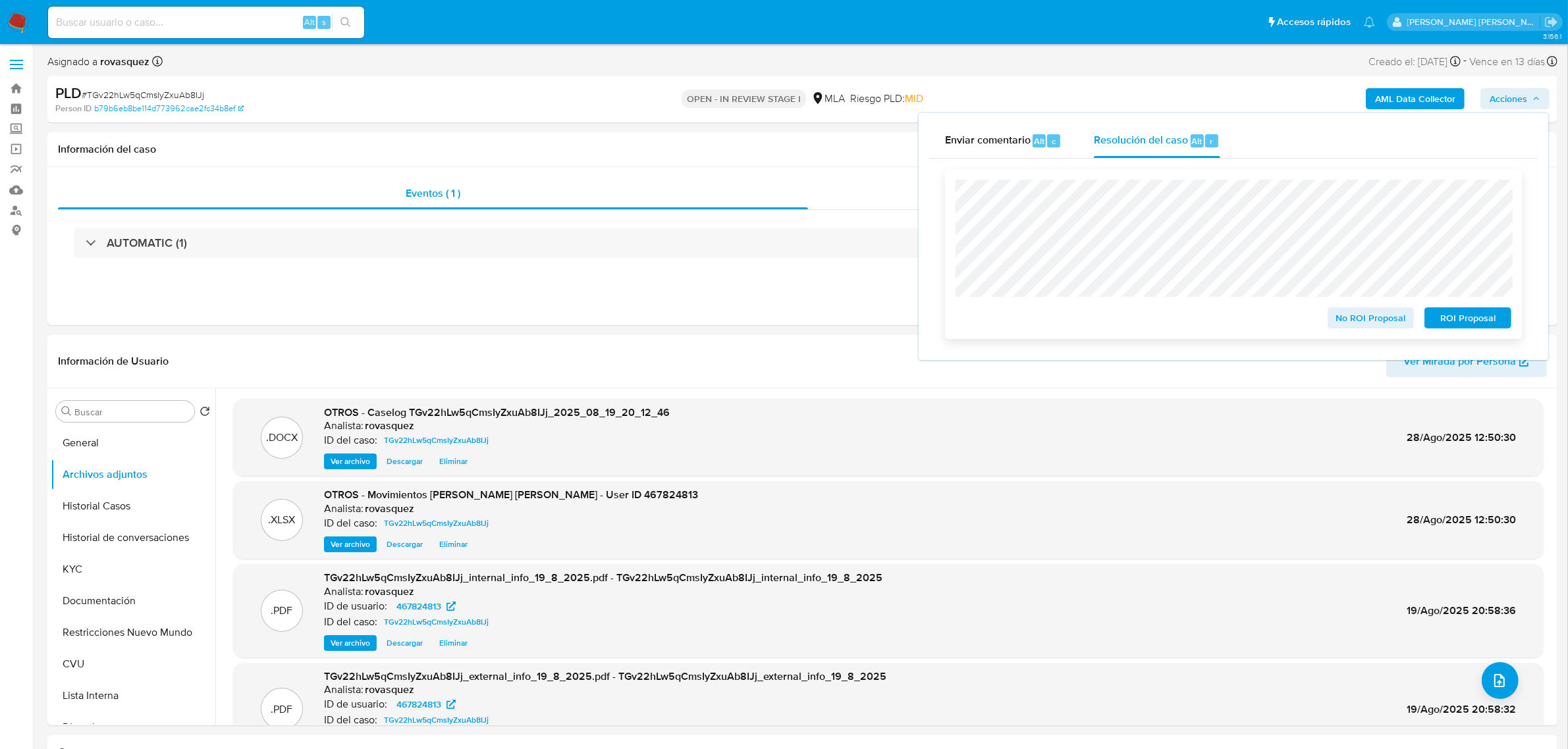
click at [1355, 311] on span "No ROI Proposal" at bounding box center [1371, 318] width 68 height 19
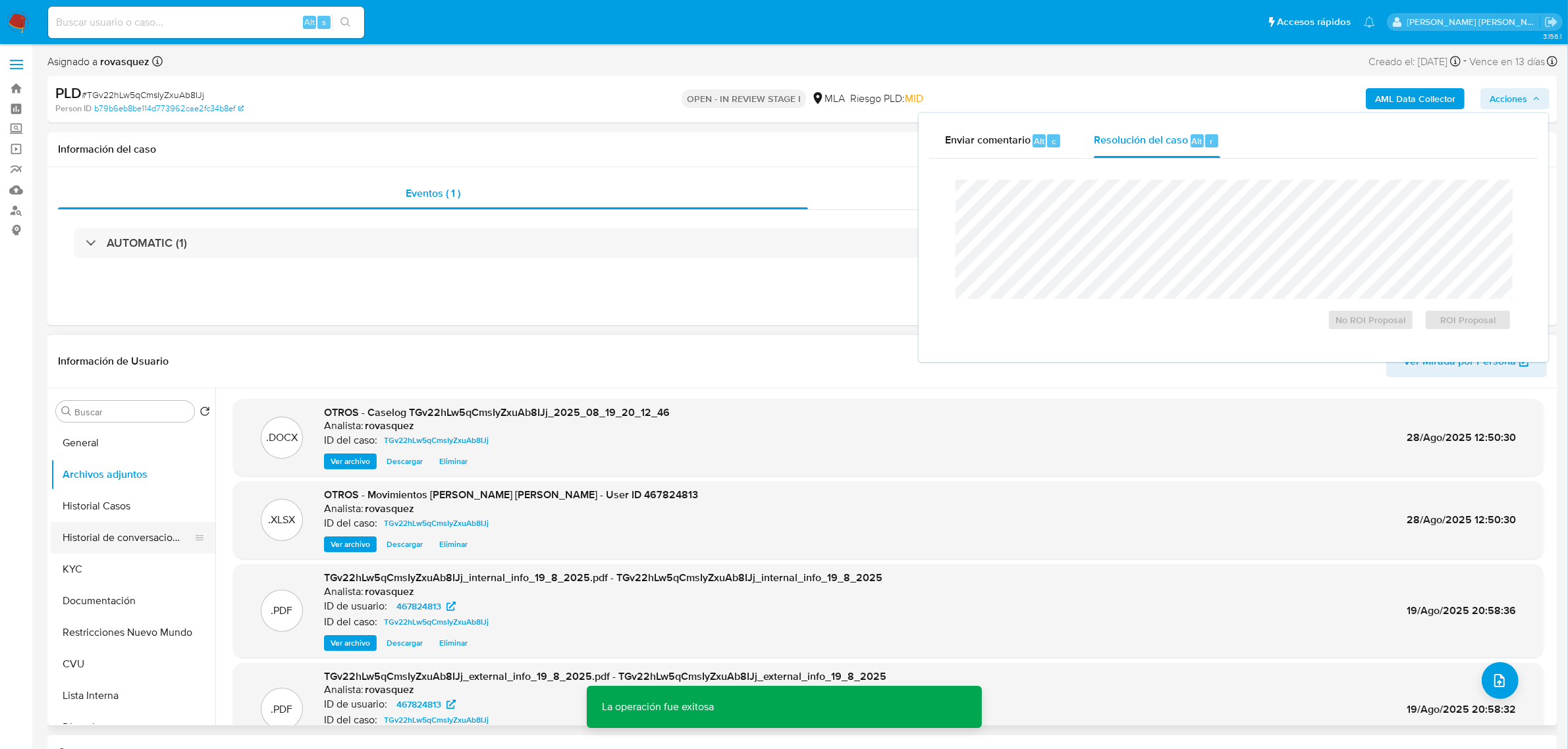
click at [126, 542] on button "Historial de conversaciones" at bounding box center [127, 538] width 154 height 32
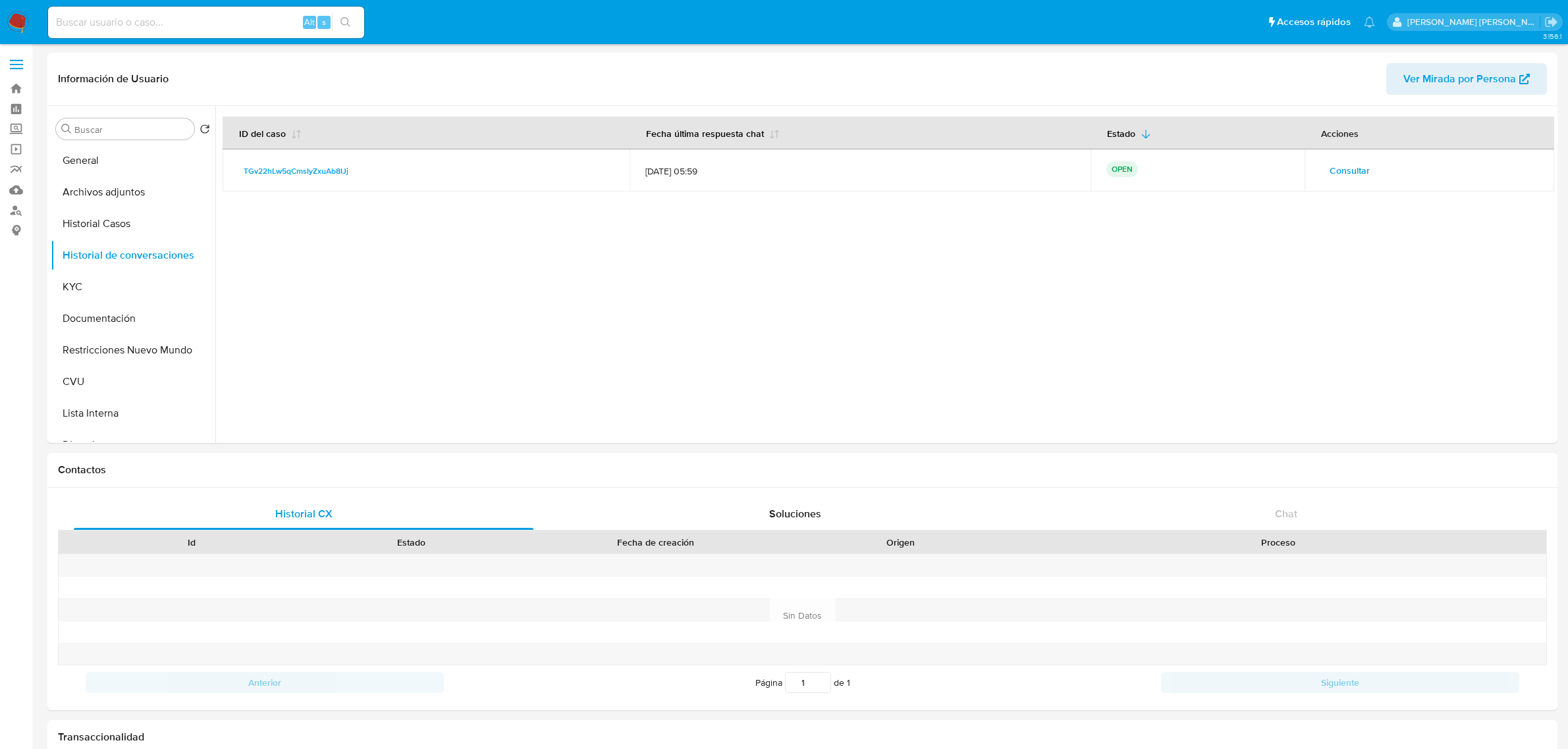
select select "10"
drag, startPoint x: 24, startPoint y: 22, endPoint x: 18, endPoint y: 27, distance: 7.8
click at [24, 22] on img at bounding box center [18, 22] width 22 height 22
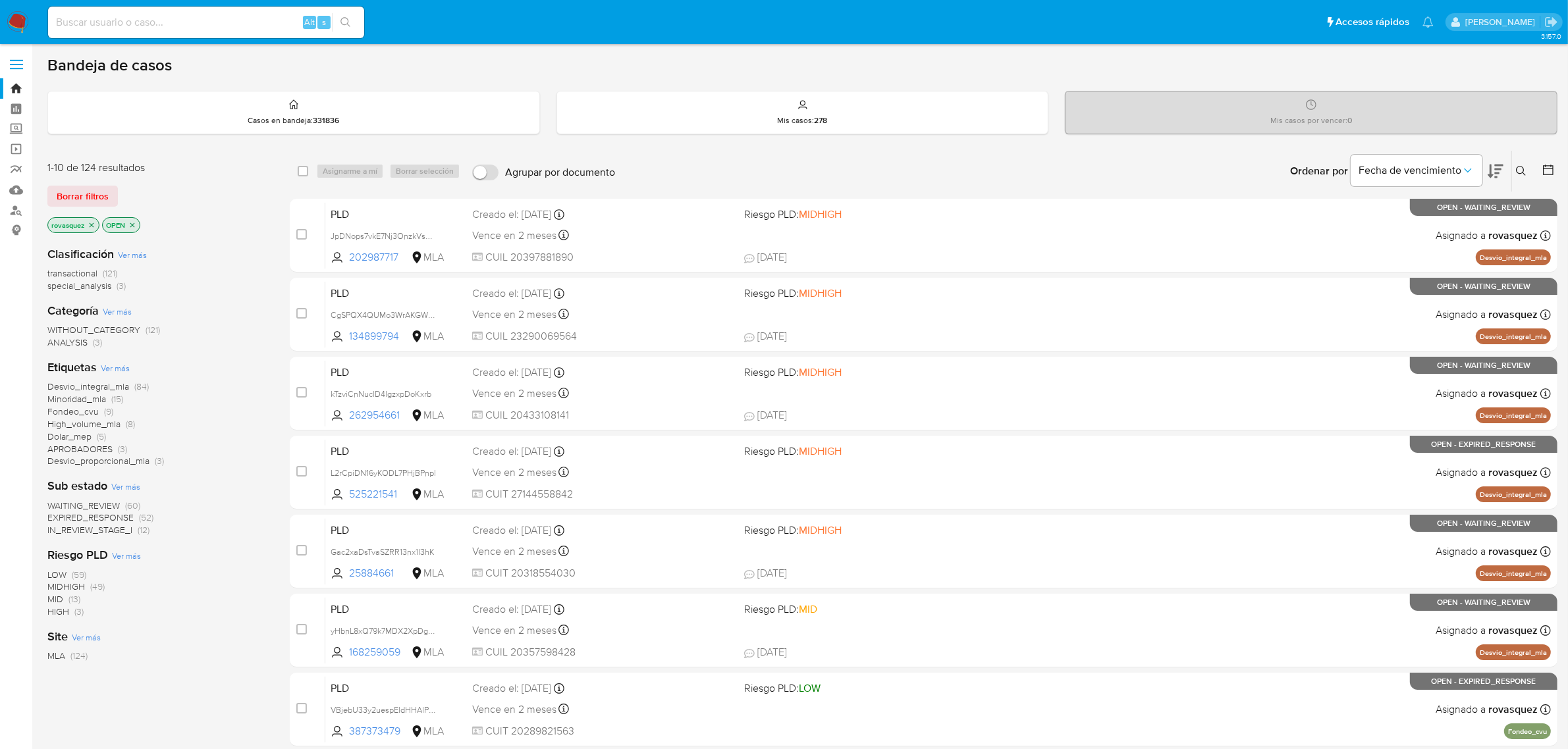
click at [1512, 177] on button at bounding box center [1523, 171] width 22 height 15
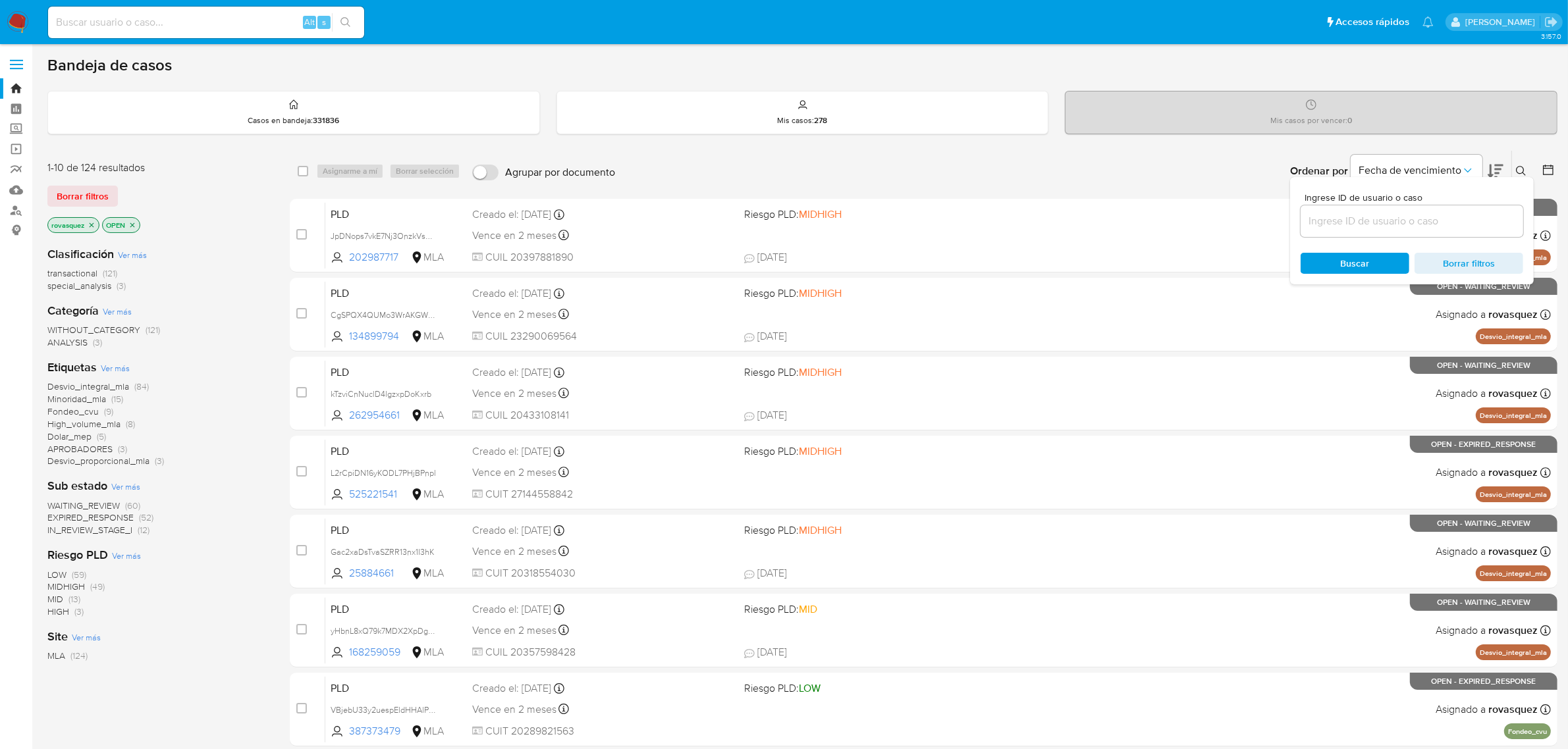
click at [1439, 218] on input at bounding box center [1412, 222] width 222 height 17
type input "TGv22hLw5qCmsIyZxuAb8IJj"
click at [1365, 266] on span "Buscar" at bounding box center [1355, 263] width 29 height 21
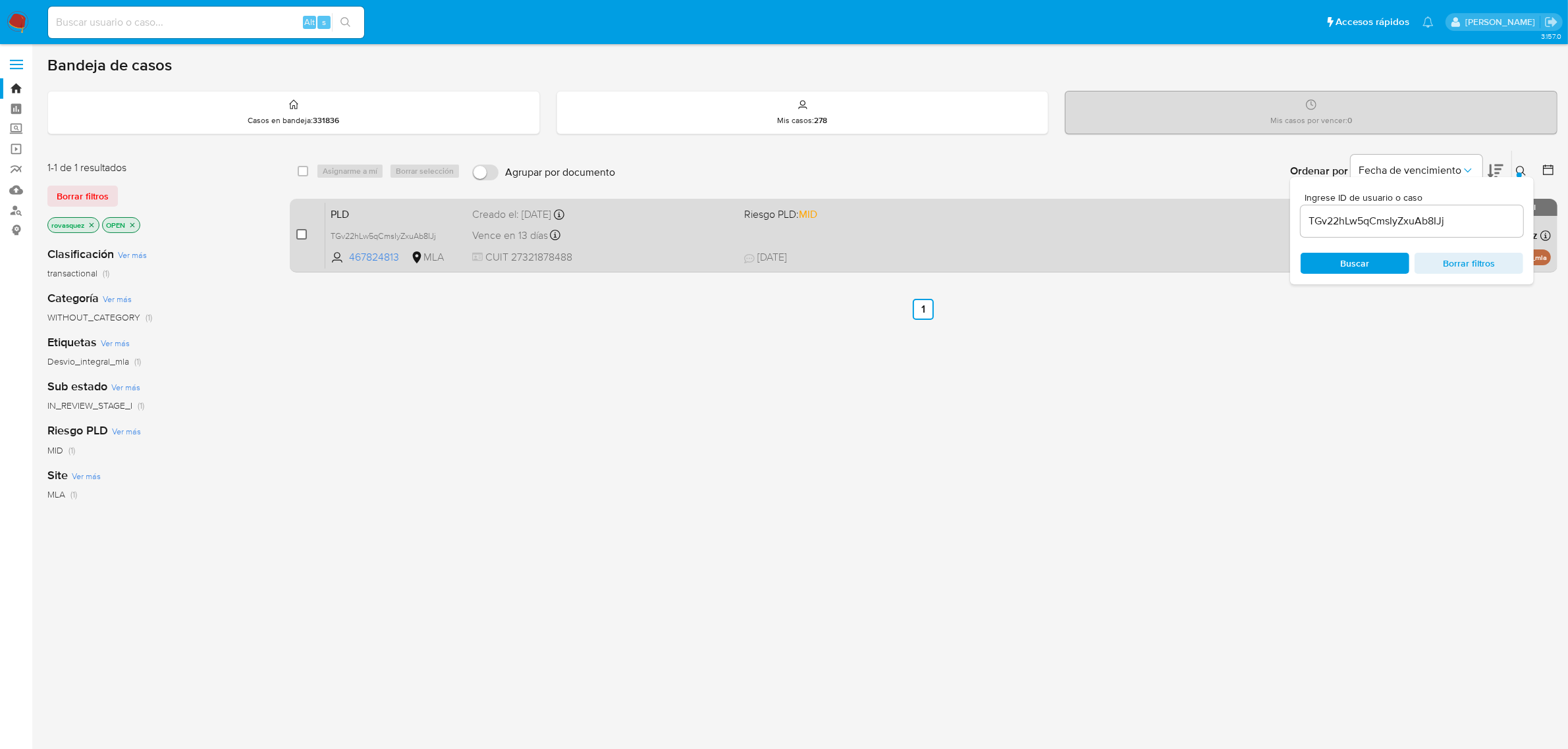
click at [303, 235] on input "checkbox" at bounding box center [302, 235] width 11 height 11
checkbox input "true"
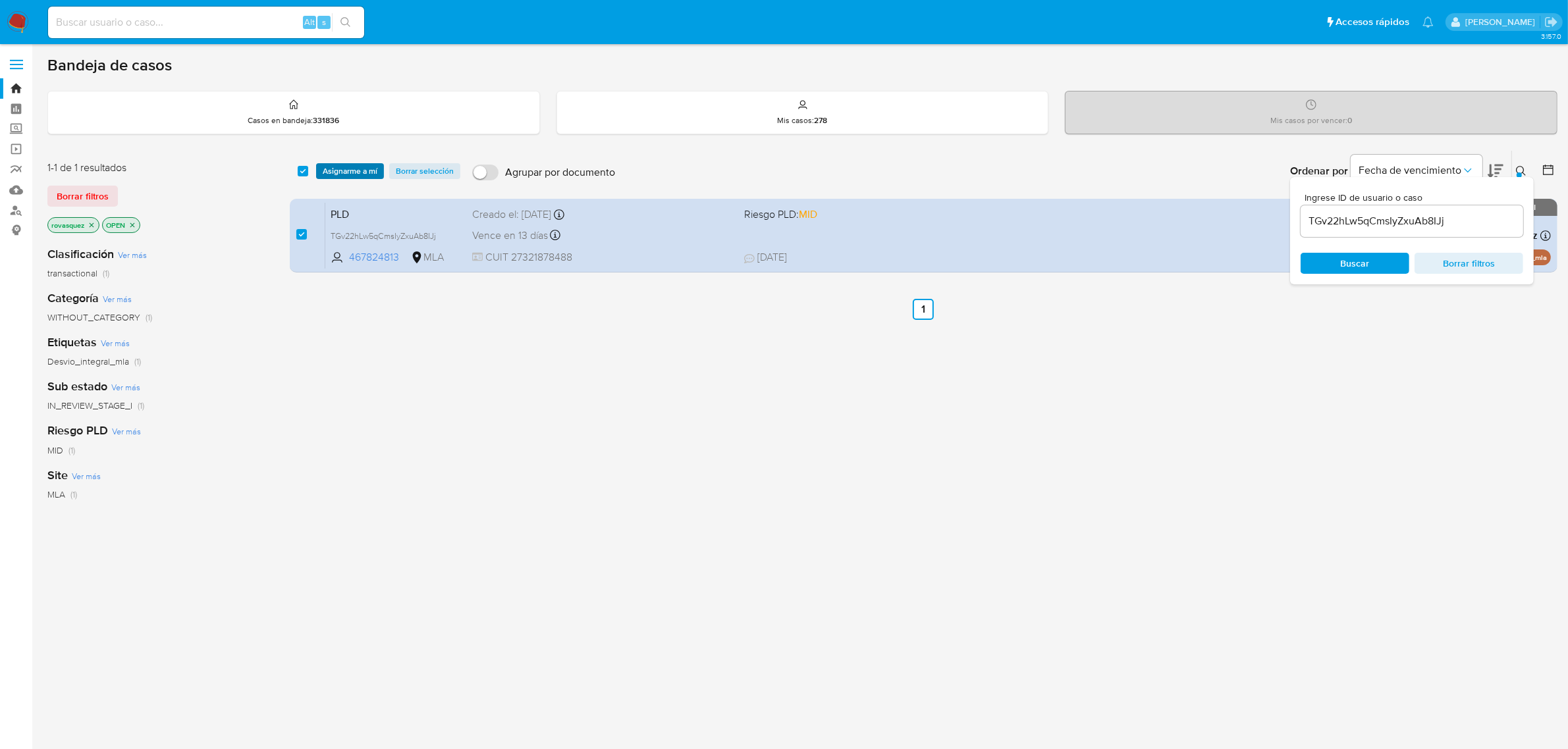
click at [360, 174] on span "Asignarme a mí" at bounding box center [350, 171] width 55 height 13
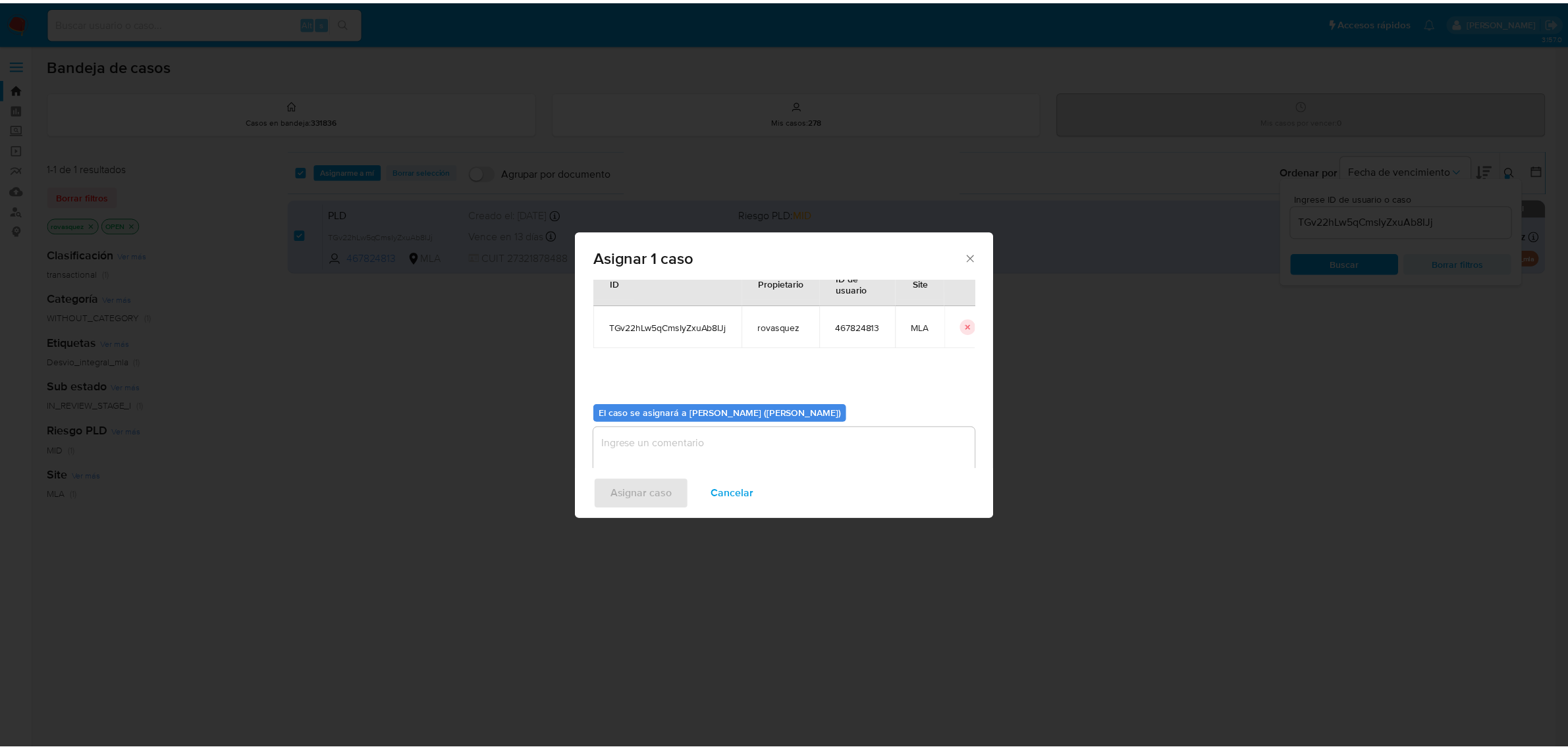
scroll to position [67, 0]
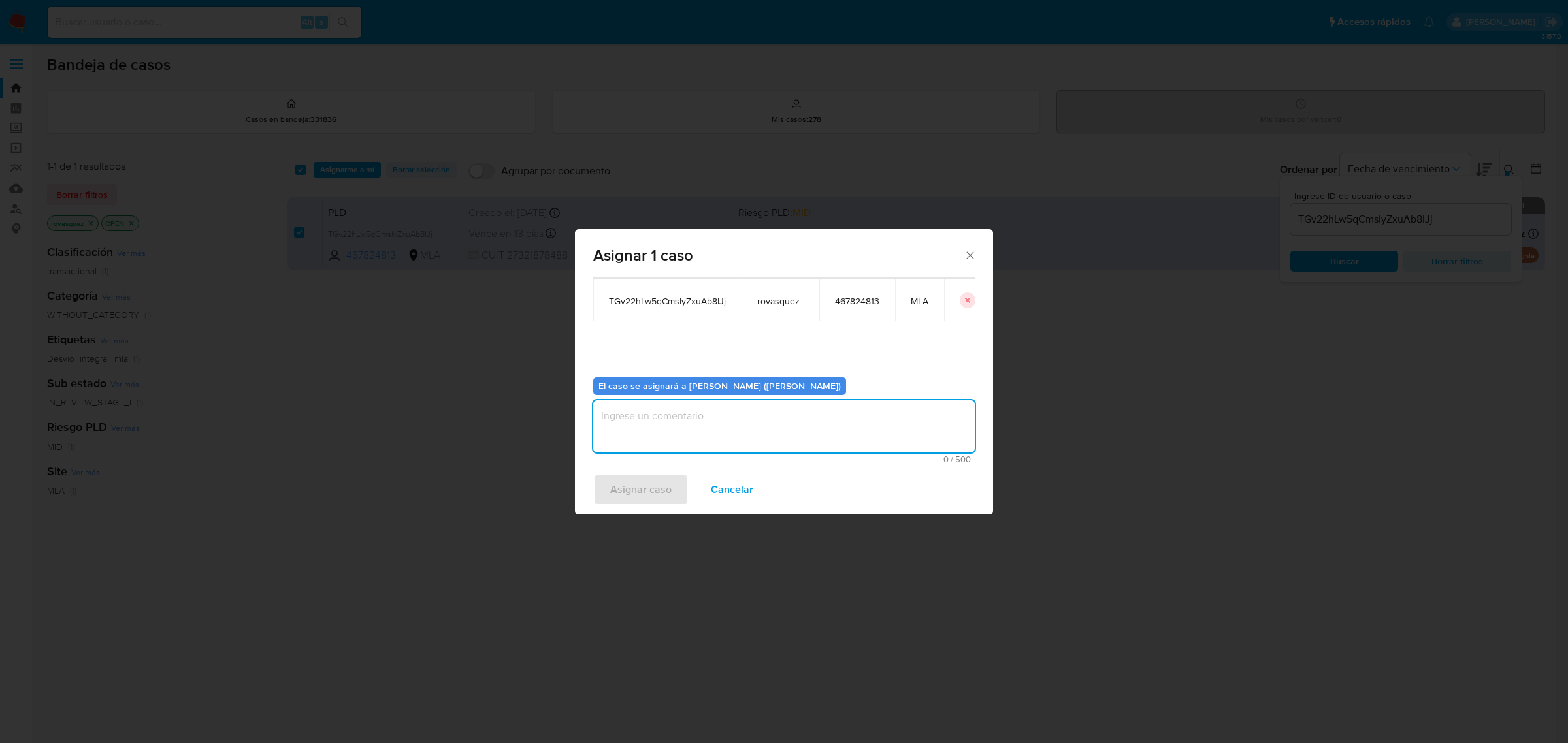
click at [707, 433] on textarea "assign-modal" at bounding box center [784, 426] width 381 height 52
type textarea "."
click at [641, 490] on span "Asignar caso" at bounding box center [641, 489] width 61 height 28
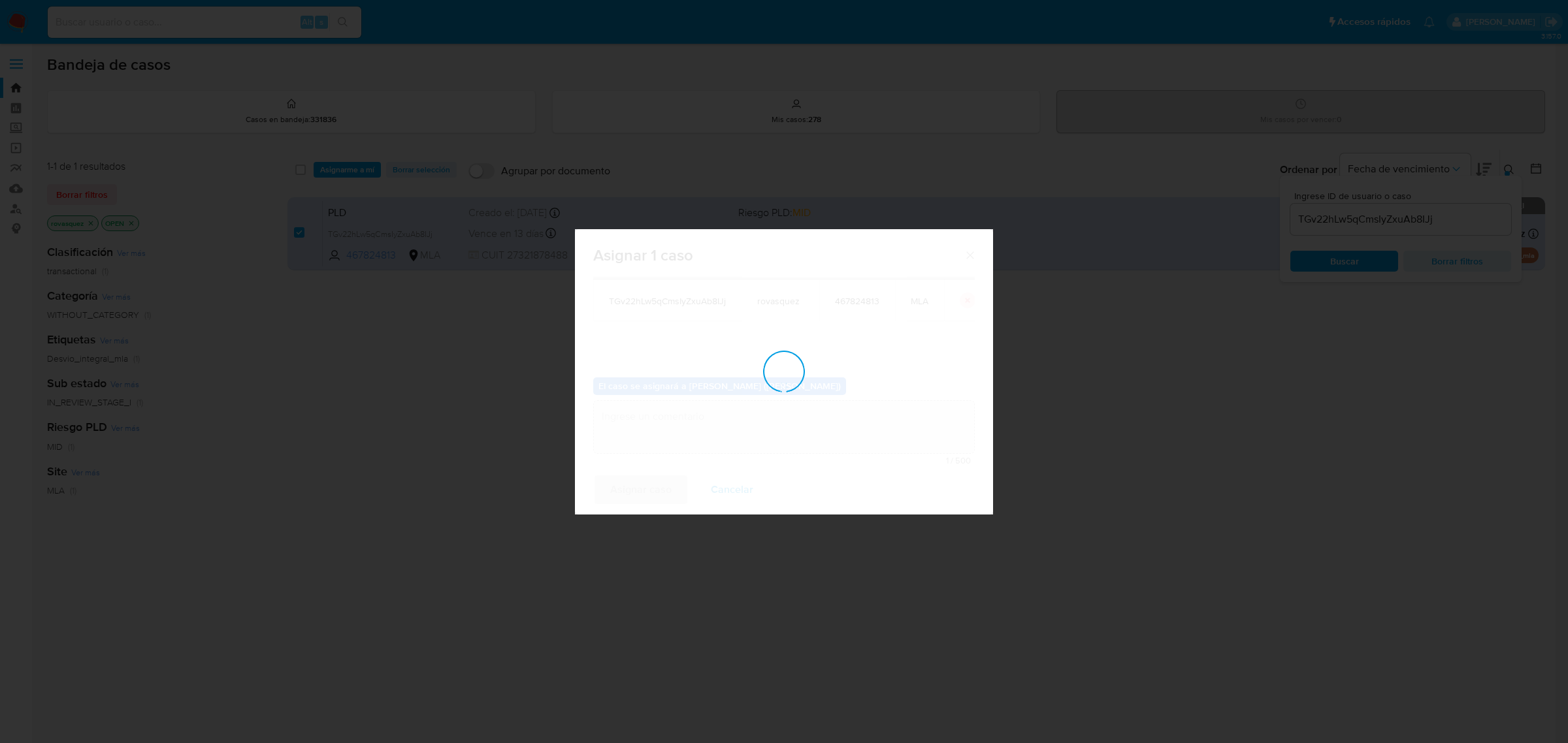
checkbox input "false"
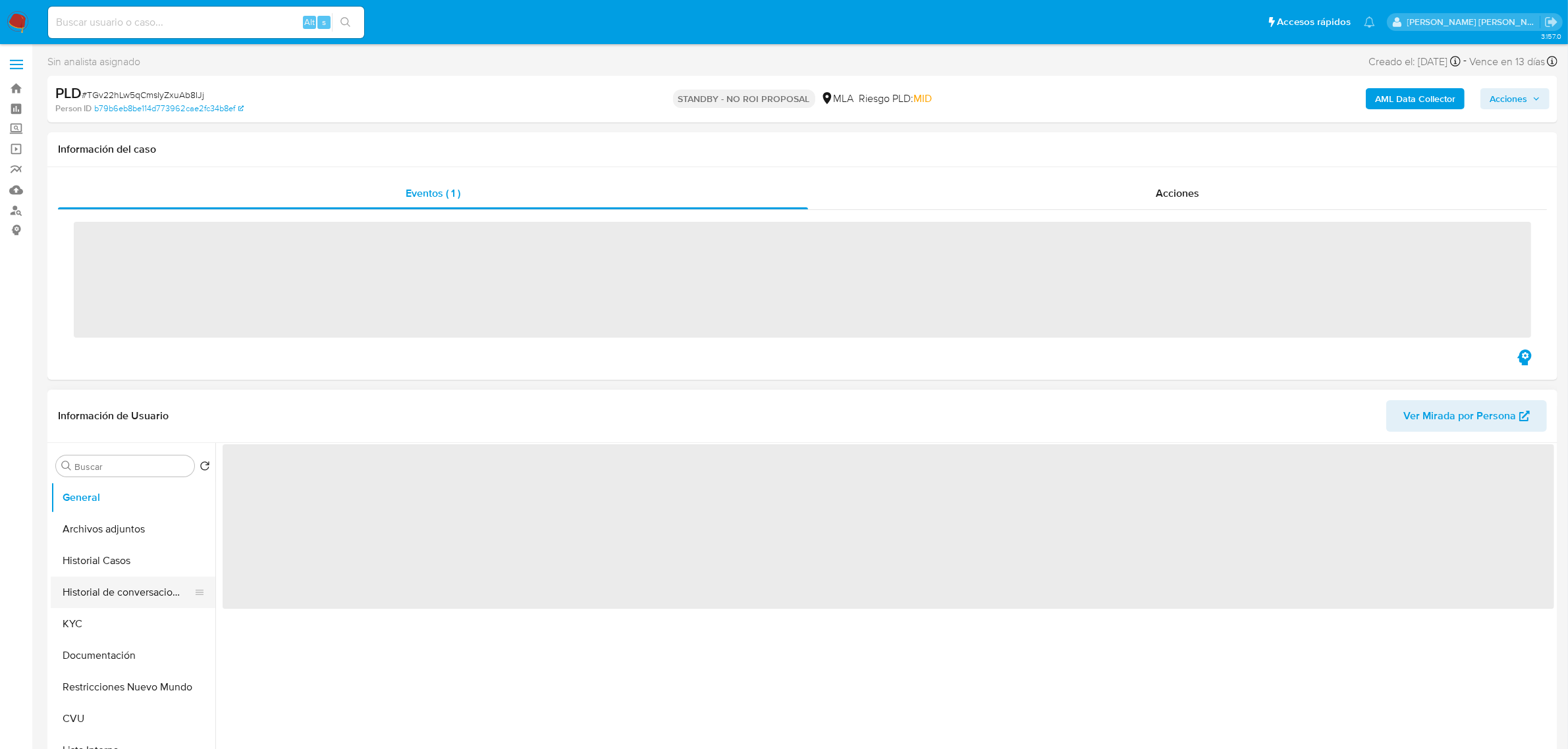
click at [114, 580] on button "Historial de conversaciones" at bounding box center [127, 593] width 154 height 32
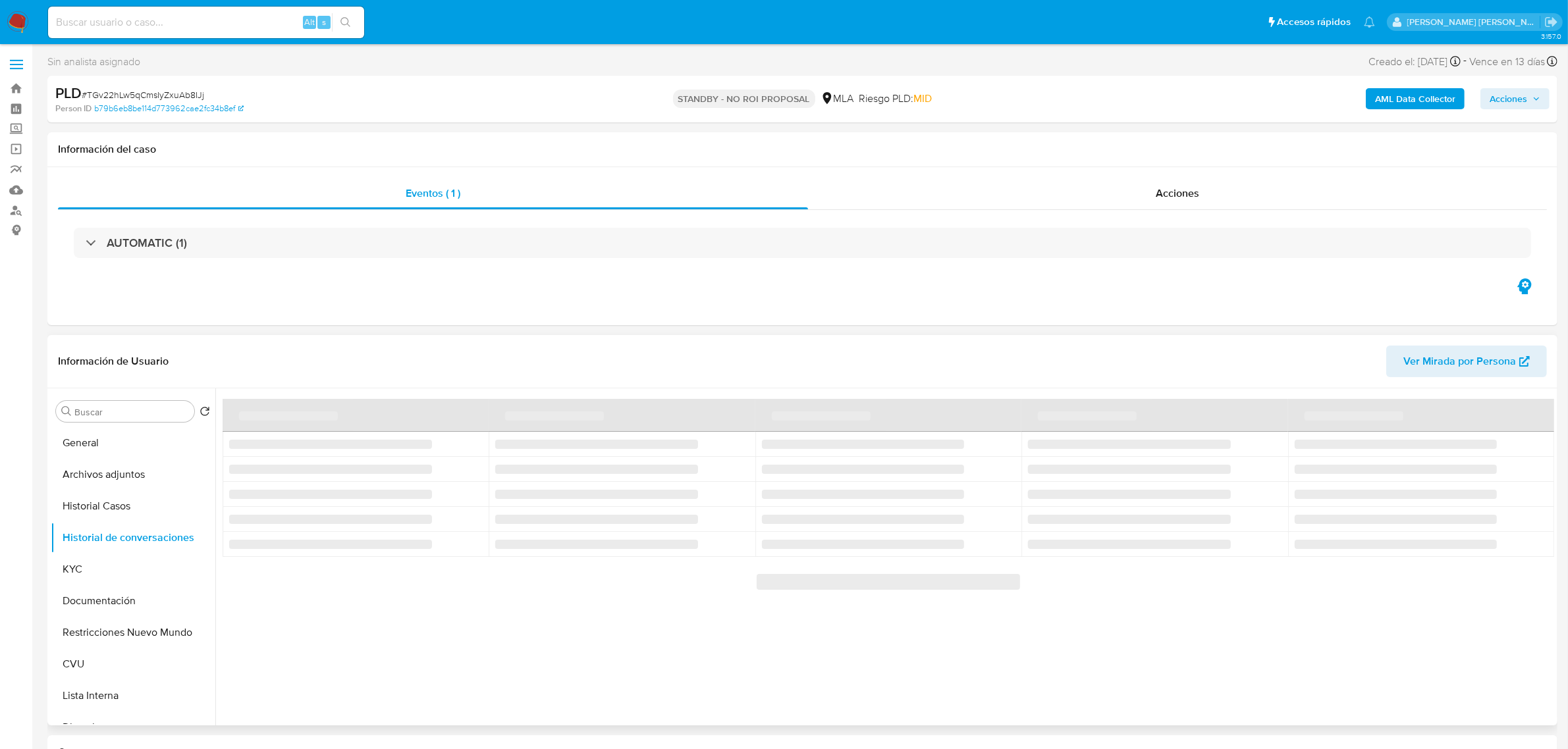
select select "10"
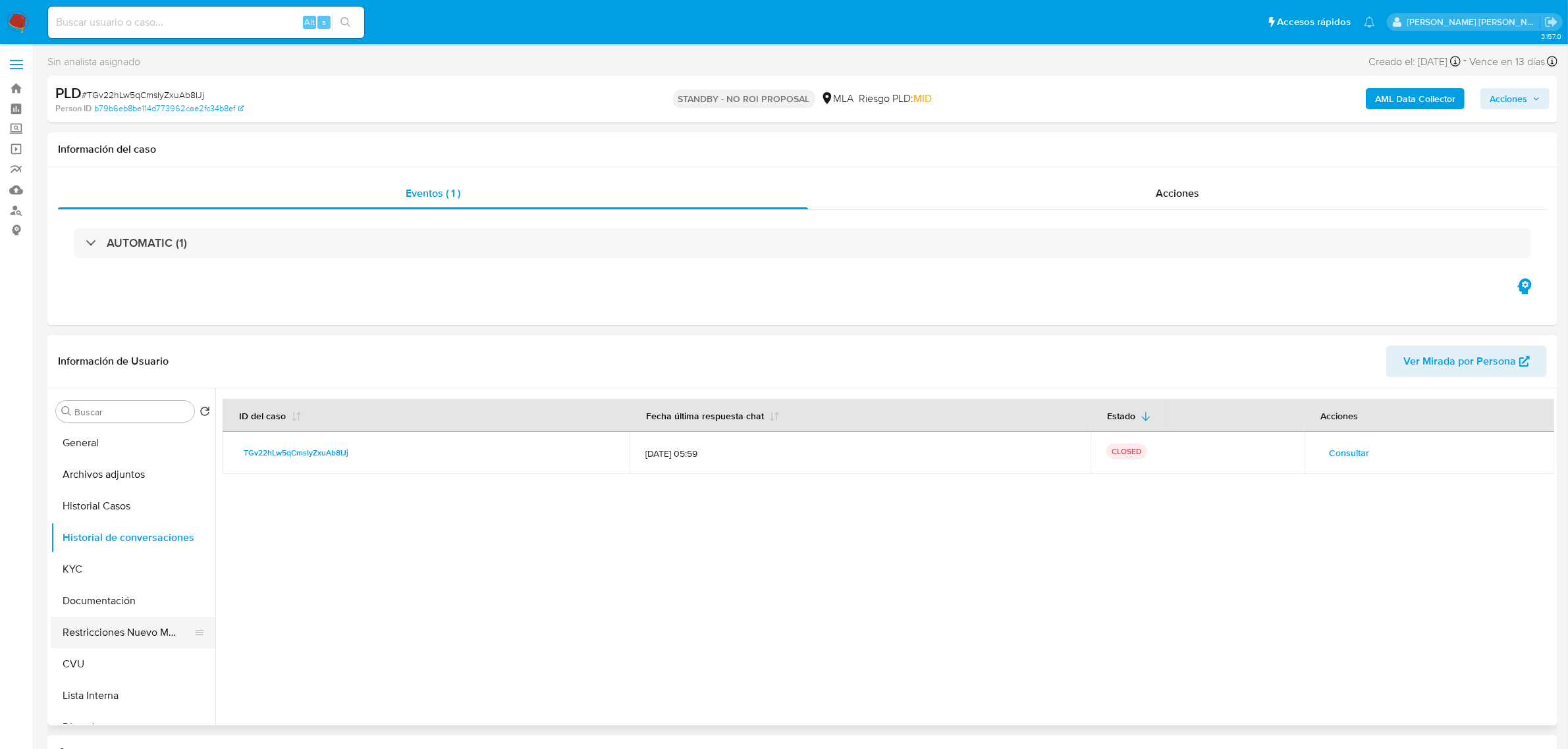
click at [108, 639] on button "Restricciones Nuevo Mundo" at bounding box center [127, 633] width 154 height 32
